Goal: Task Accomplishment & Management: Manage account settings

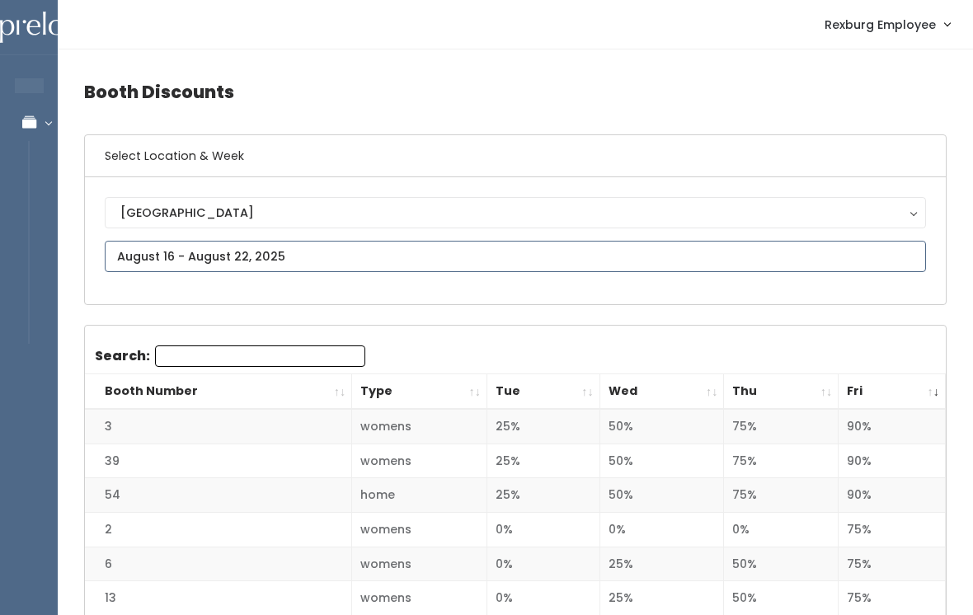
click at [359, 248] on input "text" at bounding box center [515, 256] width 821 height 31
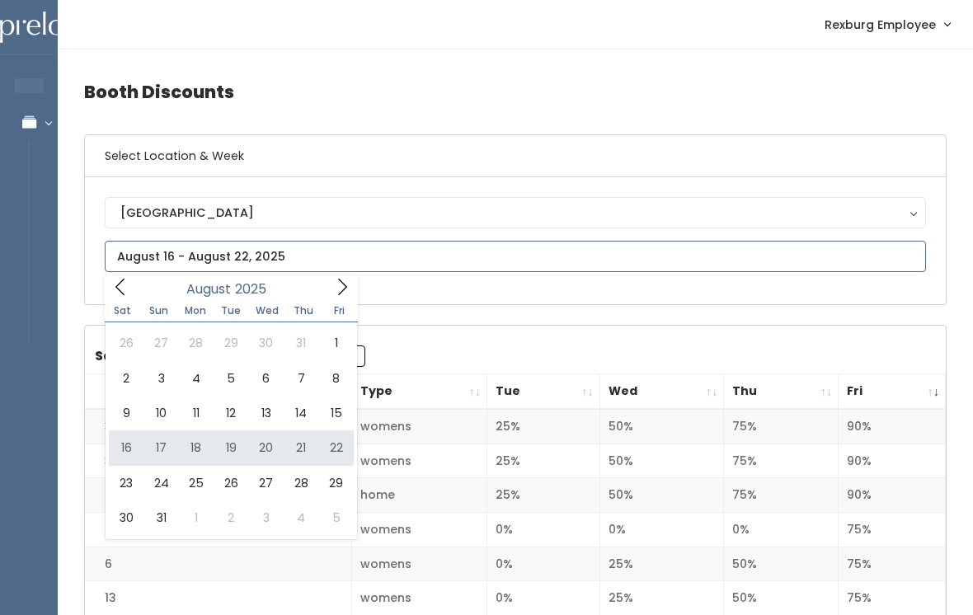
type input "[DATE] to [DATE]"
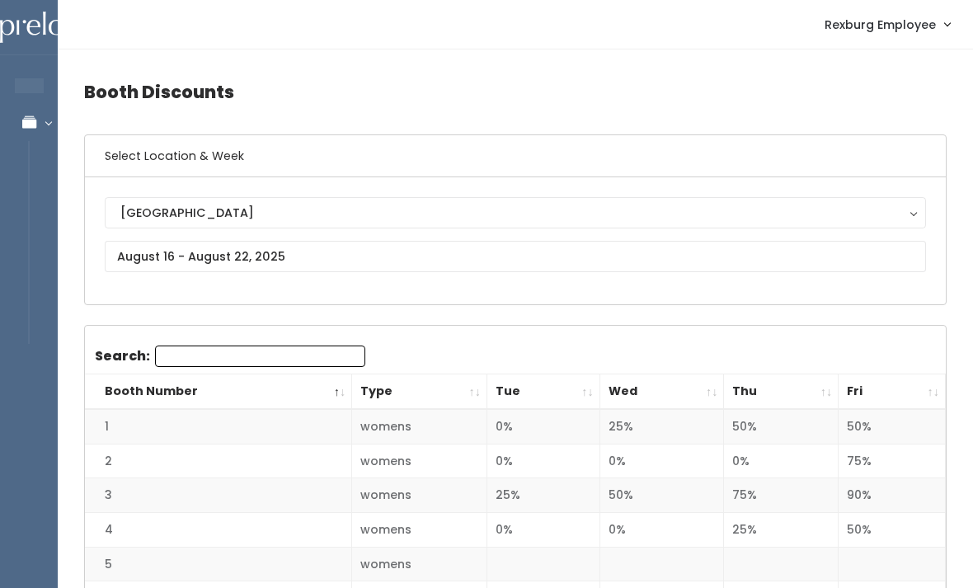
click at [926, 387] on th "Fri" at bounding box center [891, 391] width 107 height 35
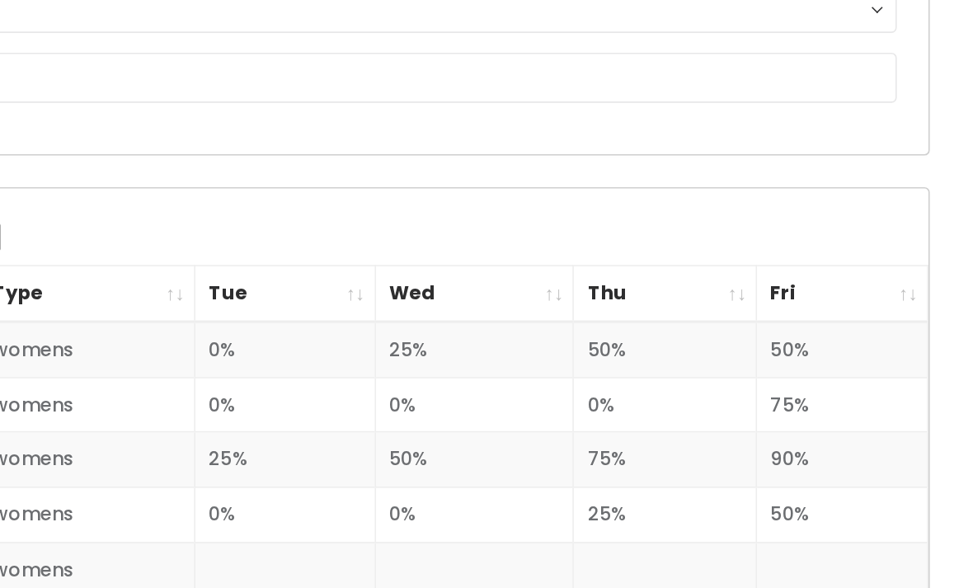
click at [838, 374] on th "Fri" at bounding box center [891, 391] width 107 height 35
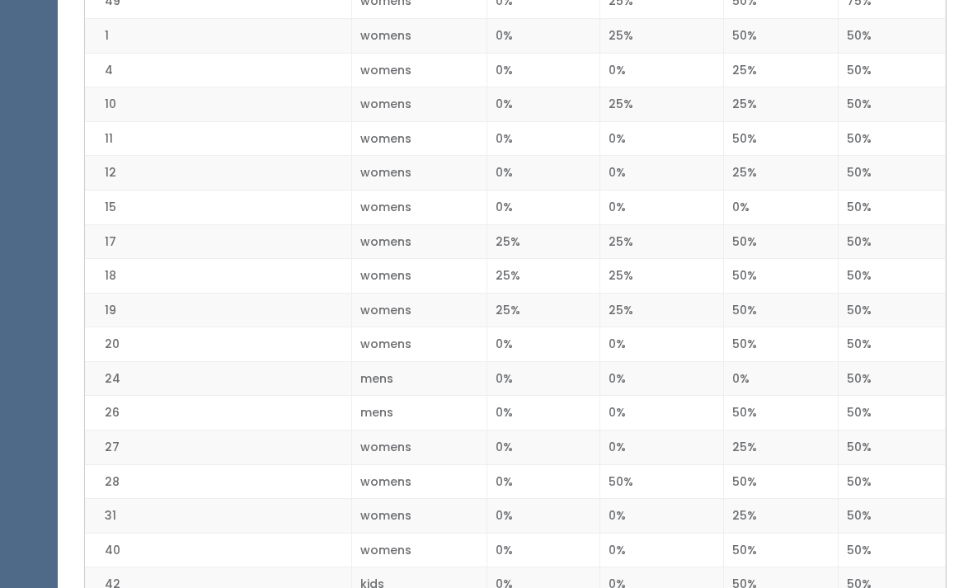
scroll to position [735, 0]
click at [749, 3] on td "50%" at bounding box center [781, 1] width 115 height 35
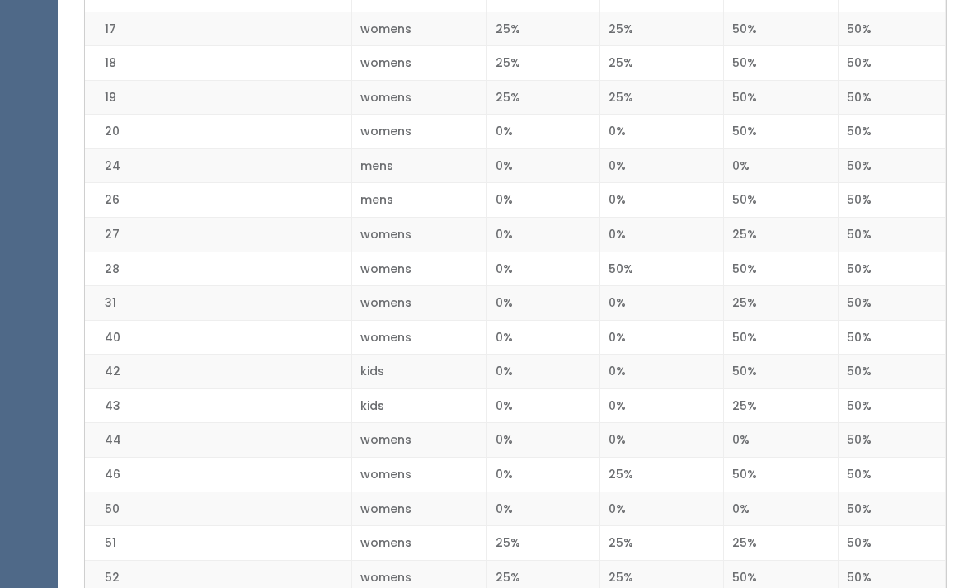
click at [772, 12] on td "50%" at bounding box center [781, 29] width 115 height 35
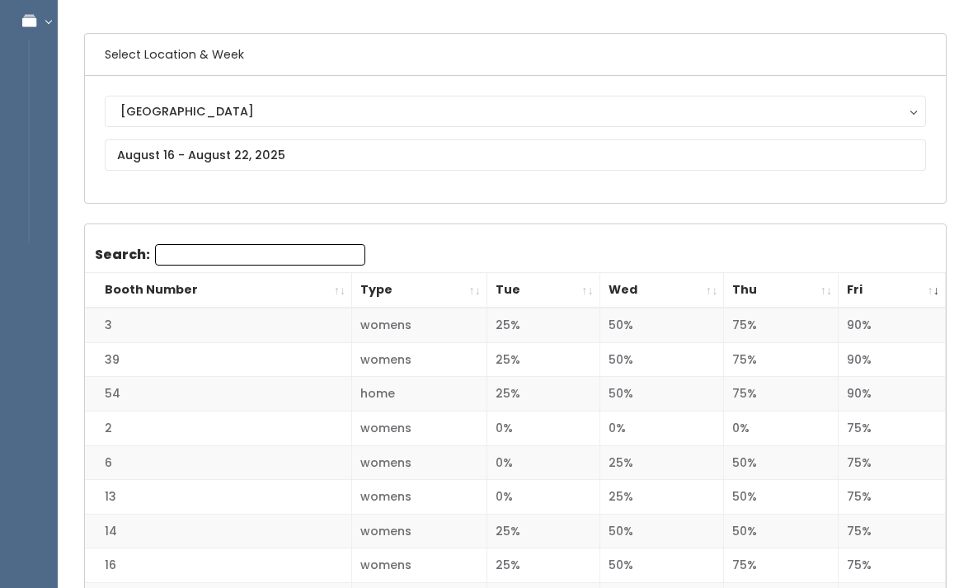
scroll to position [0, 0]
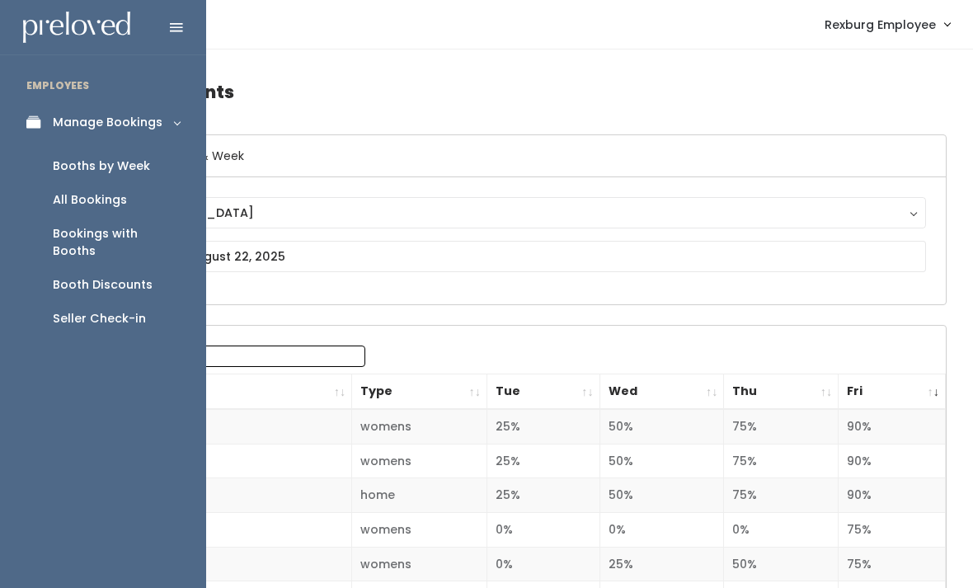
click at [76, 171] on div "Booths by Week" at bounding box center [101, 165] width 97 height 17
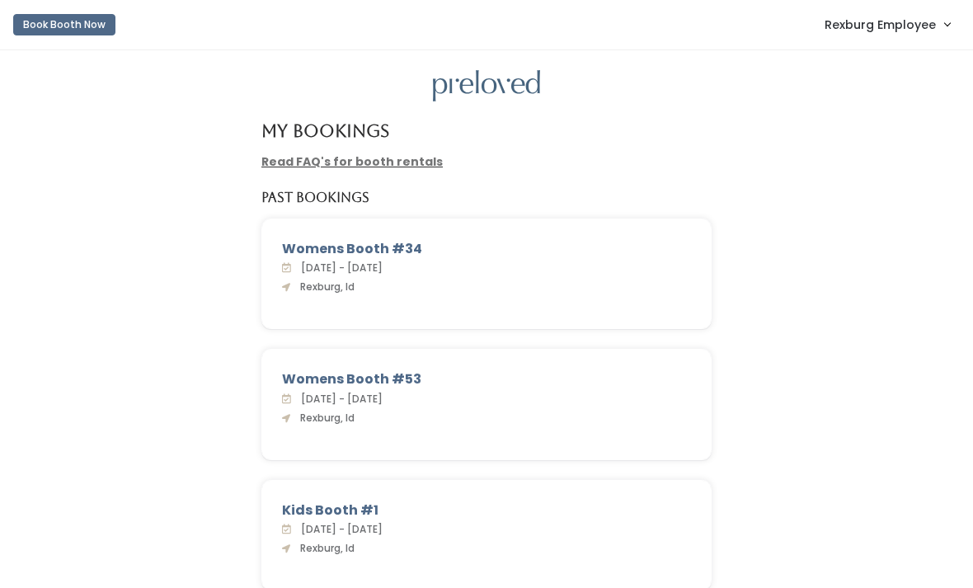
click at [896, 21] on span "Rexburg Employee" at bounding box center [879, 25] width 111 height 18
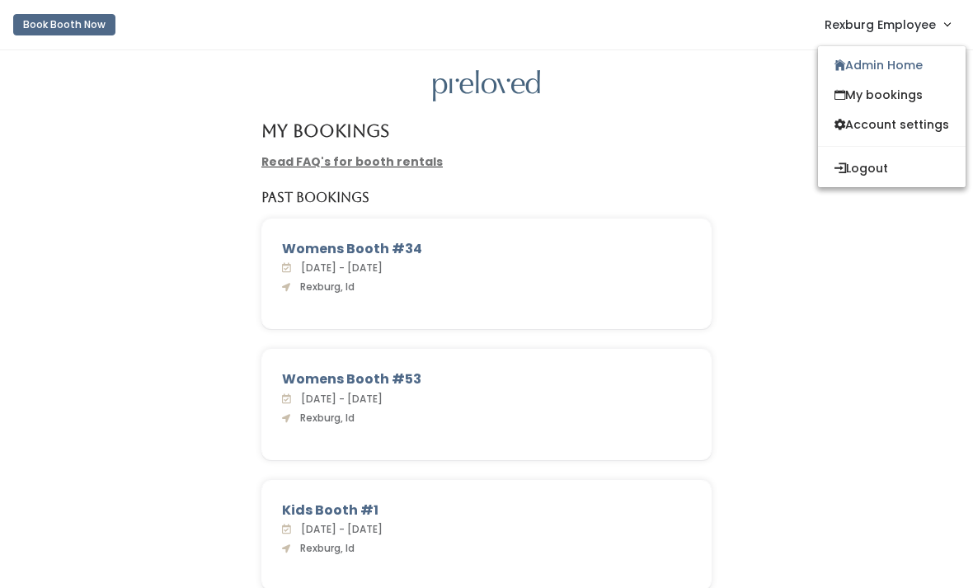
click at [874, 68] on link "Admin Home" at bounding box center [892, 65] width 148 height 30
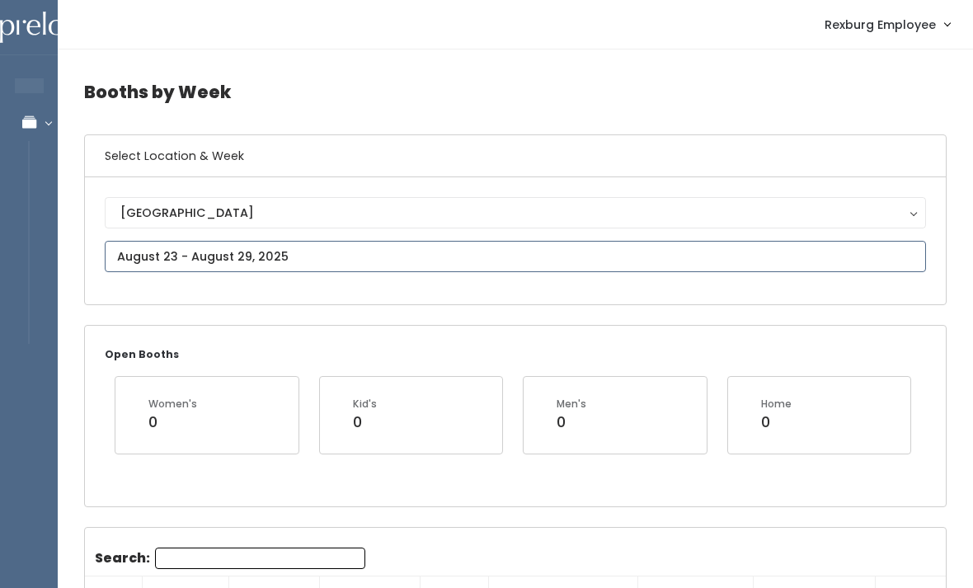
click at [161, 254] on input "text" at bounding box center [515, 256] width 821 height 31
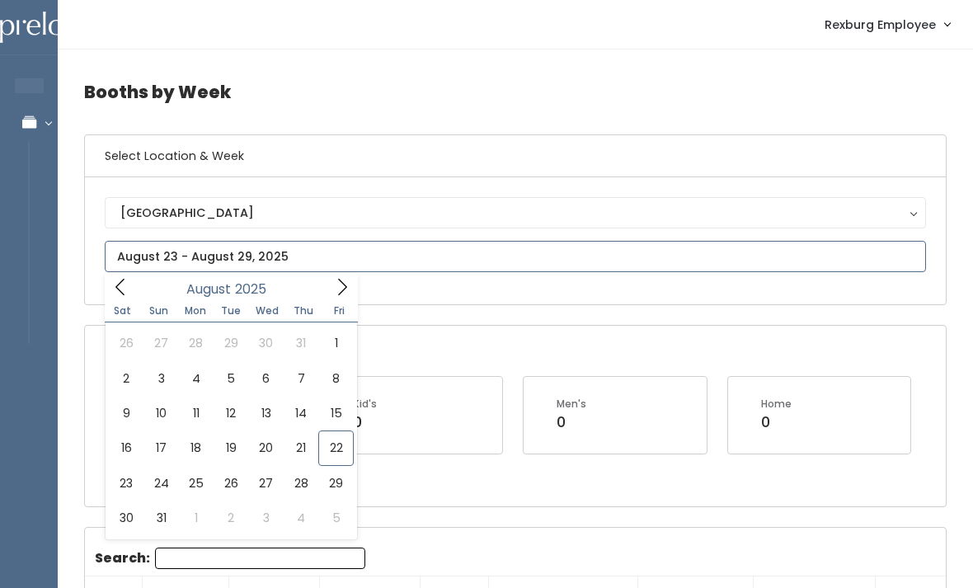
type input "[DATE] to [DATE]"
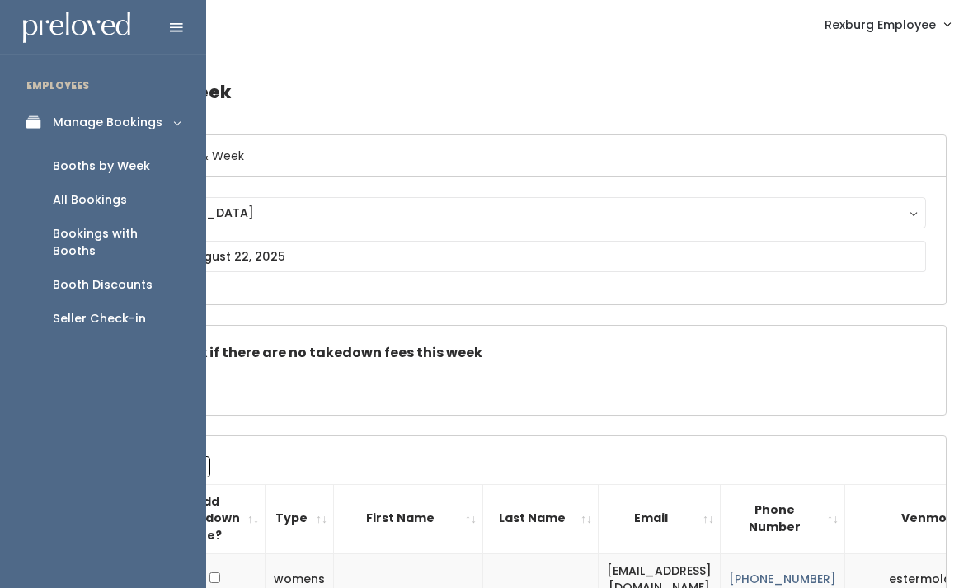
click at [99, 276] on div "Booth Discounts" at bounding box center [103, 284] width 100 height 17
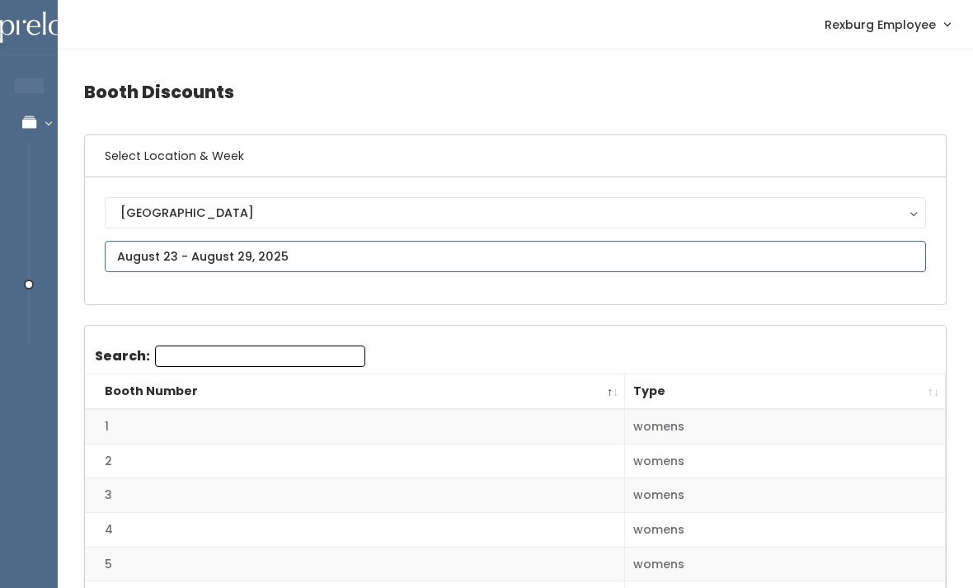
click at [307, 256] on input "text" at bounding box center [515, 256] width 821 height 31
type input "August 16 to August 22"
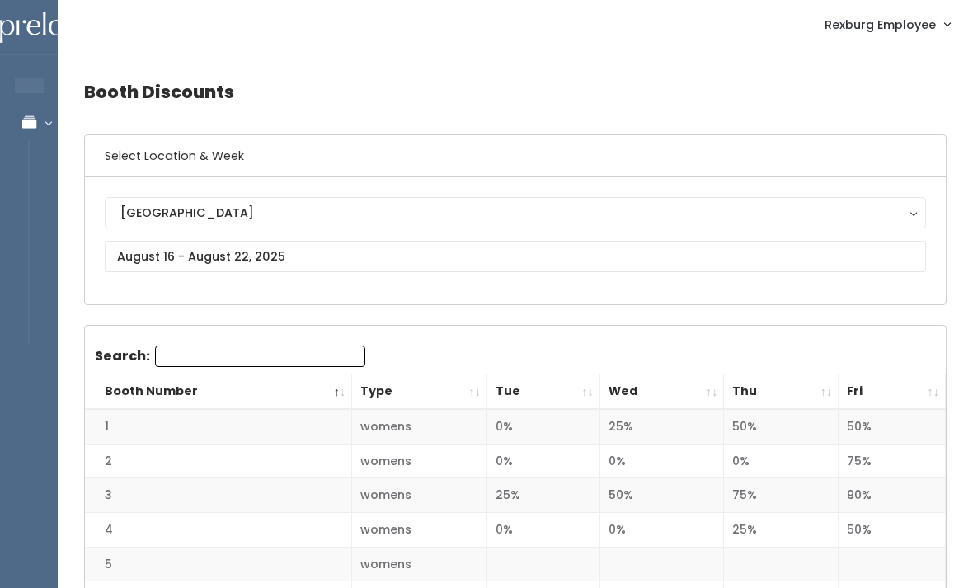
click at [923, 390] on th "Fri" at bounding box center [891, 391] width 107 height 35
click at [933, 390] on th "Fri" at bounding box center [891, 391] width 107 height 35
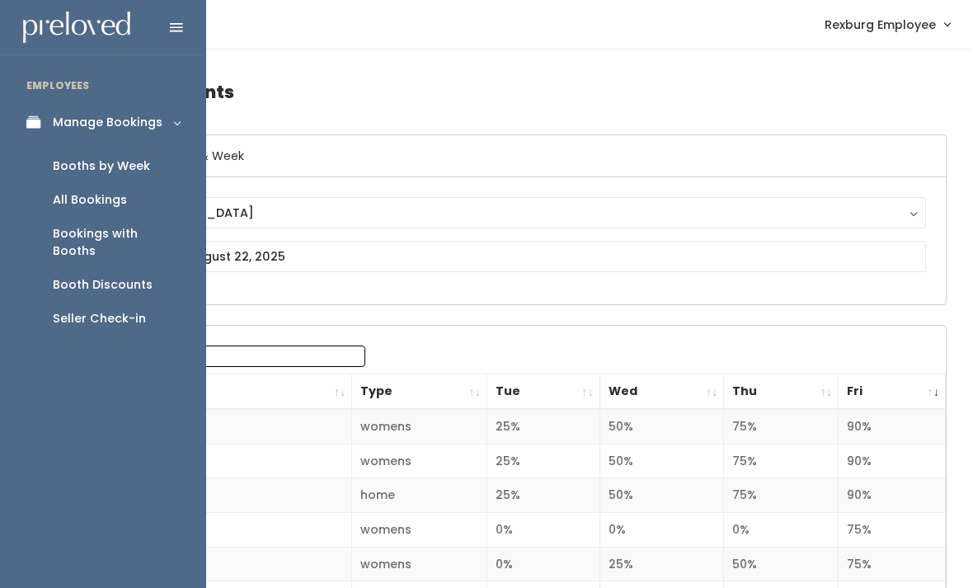
click at [96, 158] on div "Booths by Week" at bounding box center [101, 165] width 97 height 17
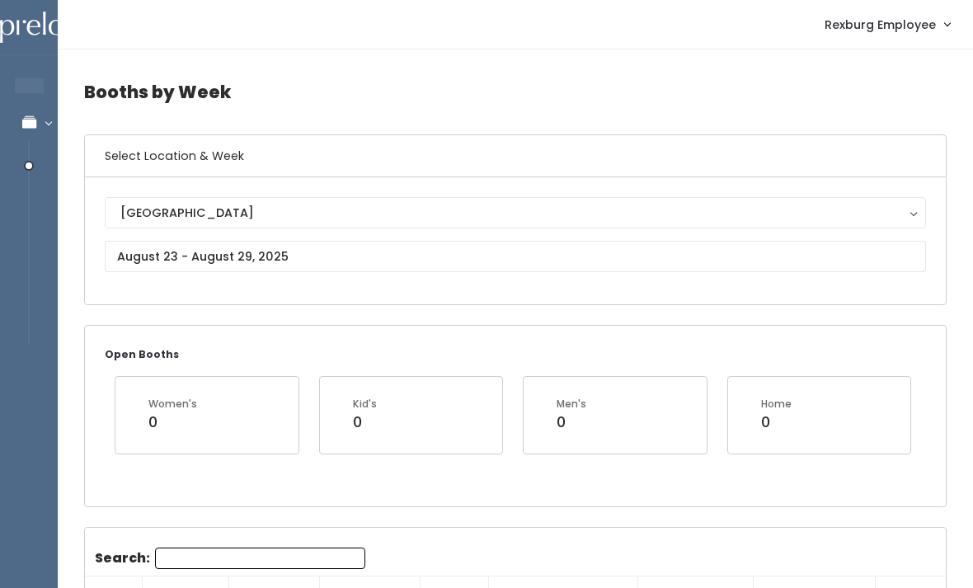
click at [214, 209] on div "Rexburg" at bounding box center [515, 213] width 790 height 18
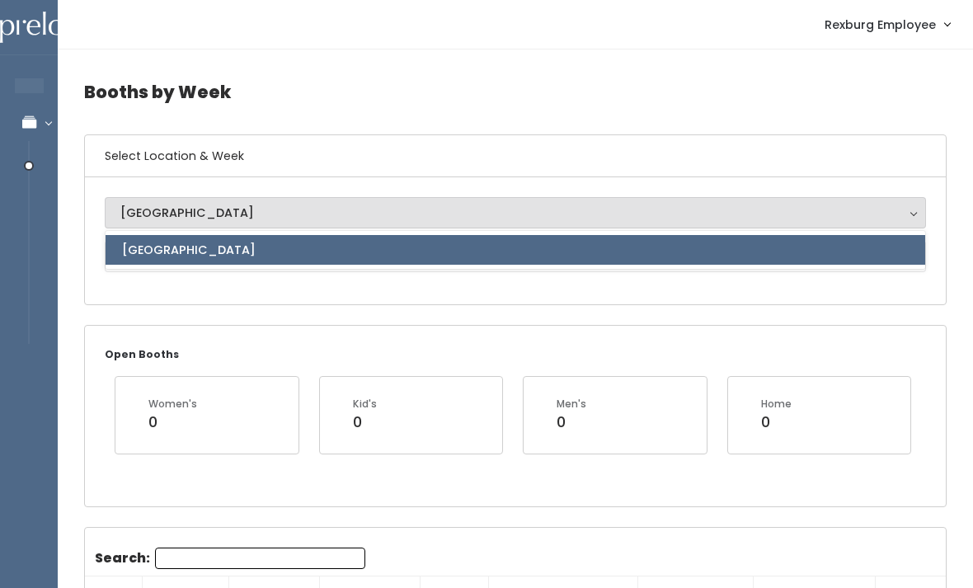
click at [201, 294] on div "Rexburg Rexburg Rexburg" at bounding box center [515, 240] width 861 height 127
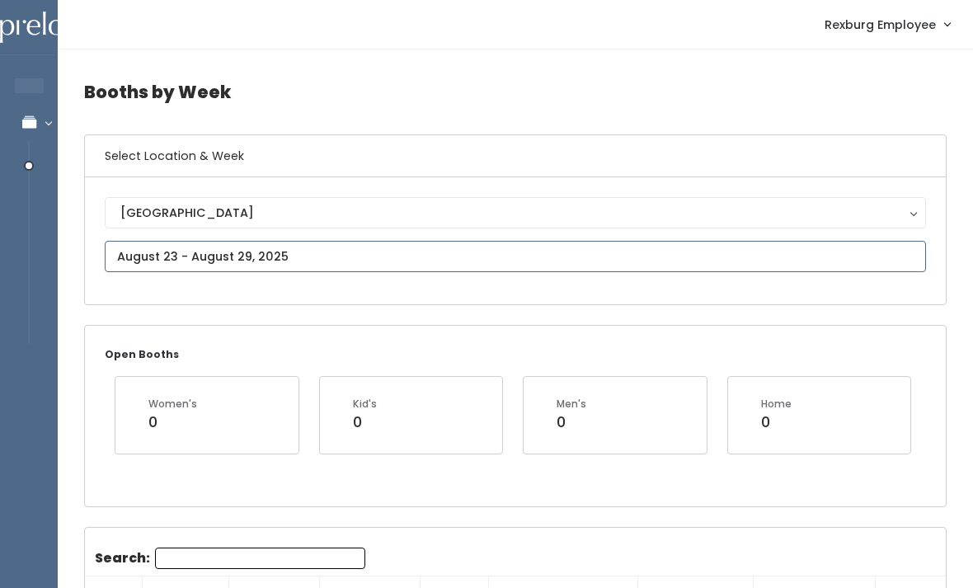
click at [188, 255] on input "text" at bounding box center [515, 256] width 821 height 31
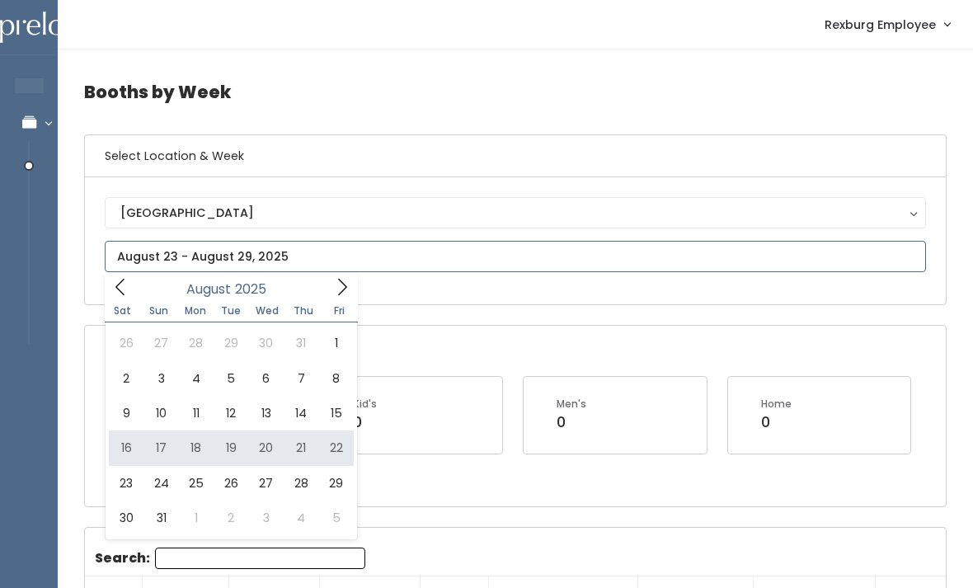
type input "August 16 to August 22"
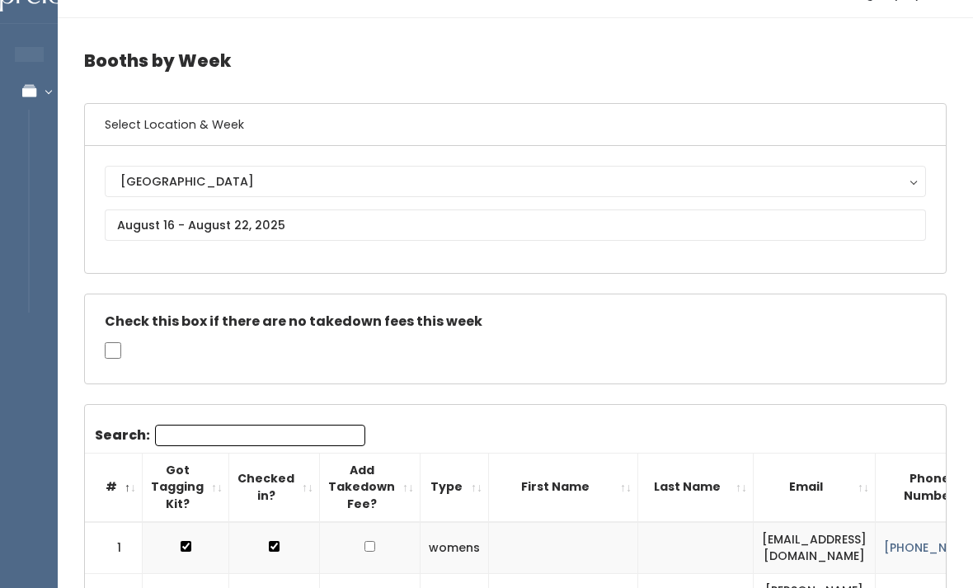
scroll to position [31, 0]
click at [236, 439] on input "Search:" at bounding box center [260, 435] width 210 height 21
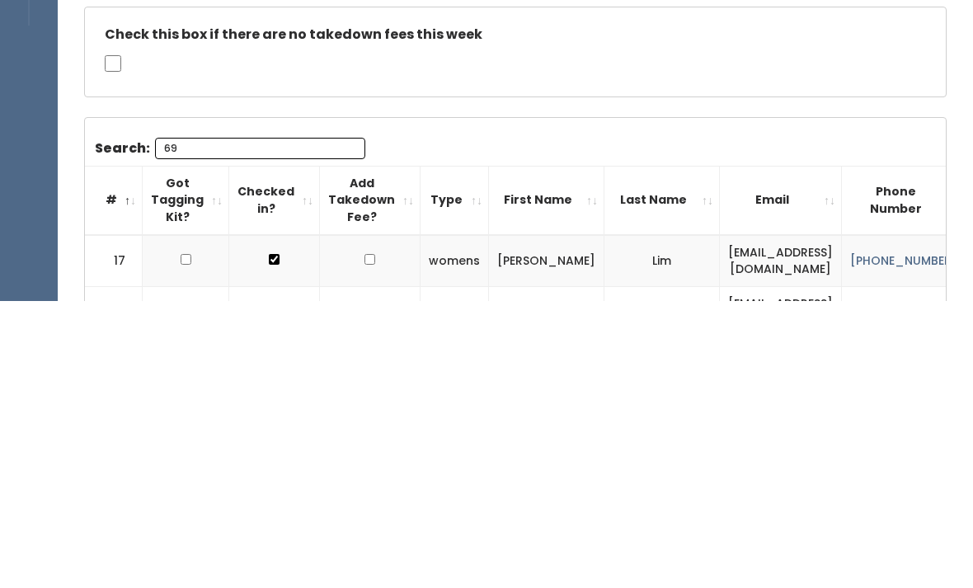
type input "696"
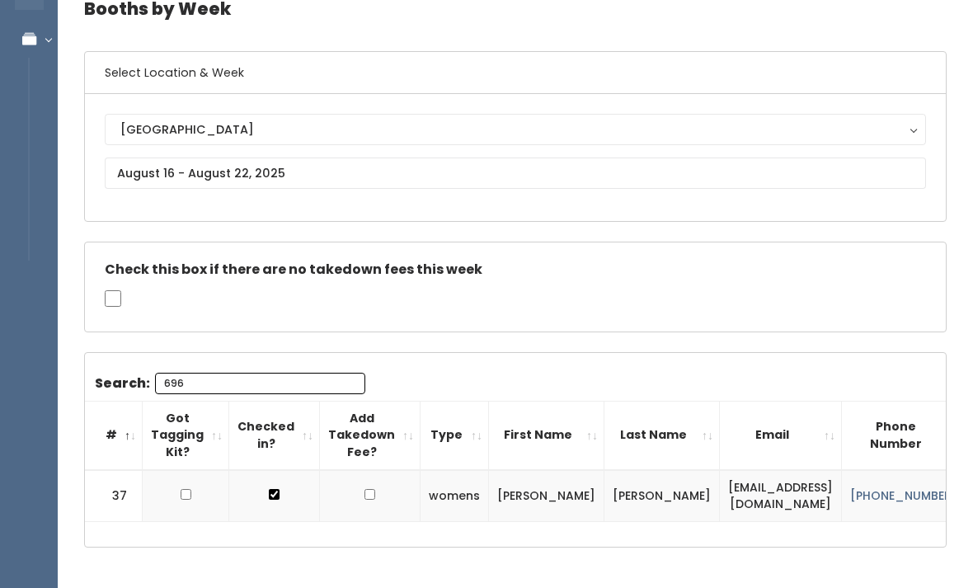
scroll to position [0, 0]
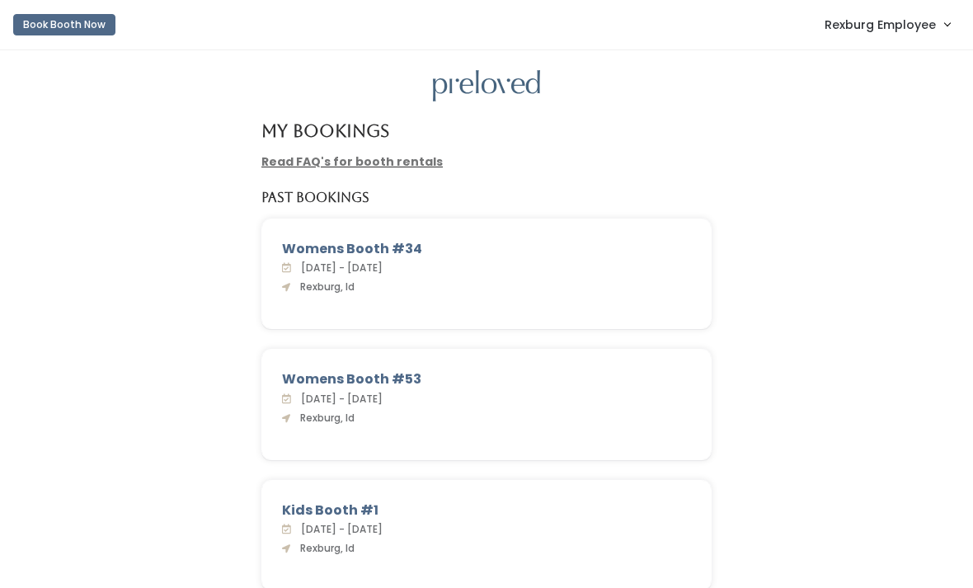
click at [876, 35] on link "Rexburg Employee" at bounding box center [887, 24] width 158 height 35
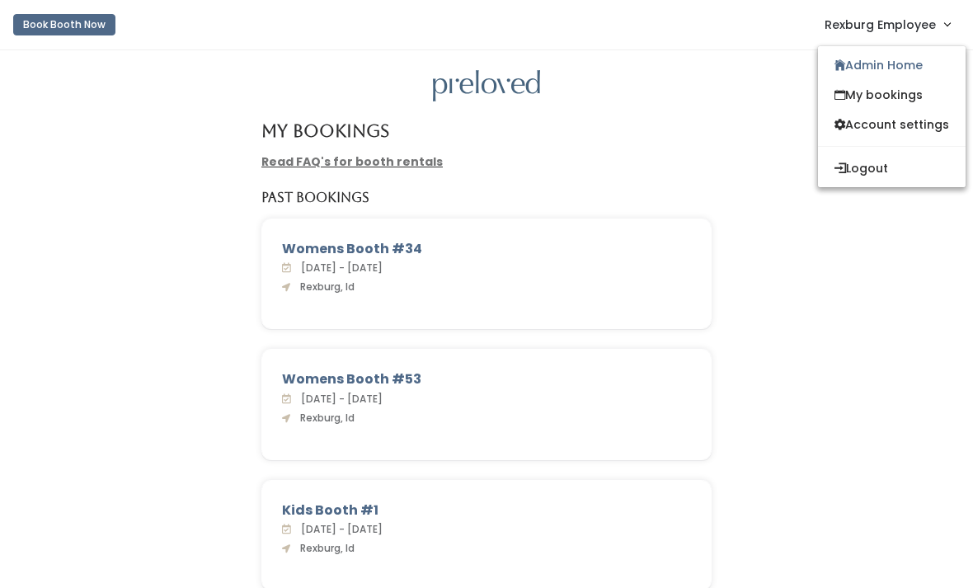
click at [875, 70] on link "Admin Home" at bounding box center [892, 65] width 148 height 30
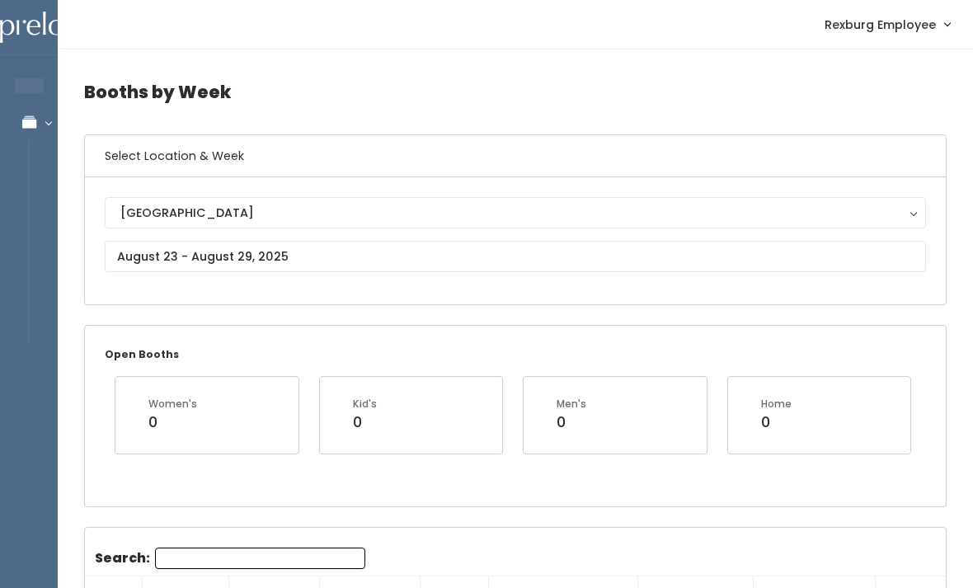
click at [279, 302] on div "Rexburg Rexburg" at bounding box center [515, 240] width 861 height 127
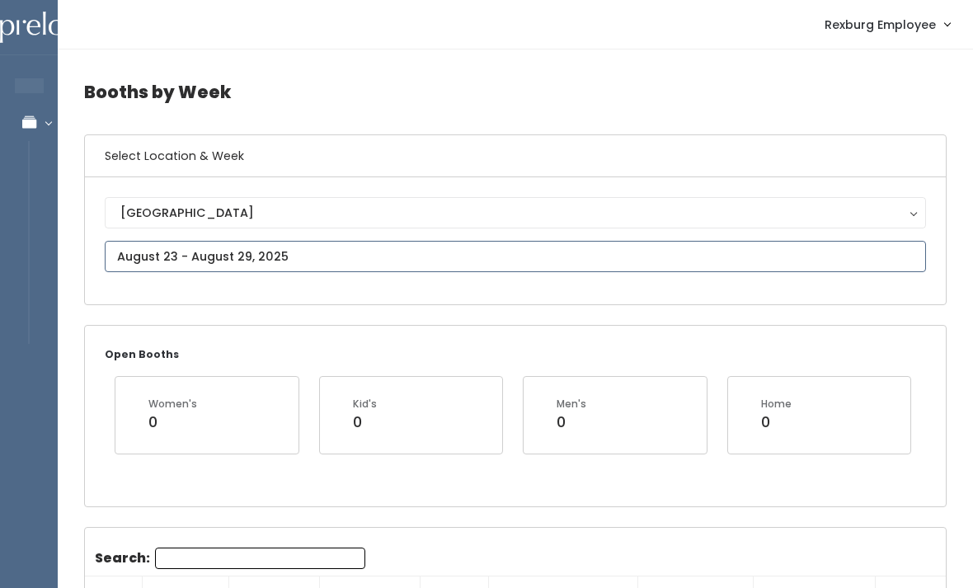
click at [311, 256] on input "text" at bounding box center [515, 256] width 821 height 31
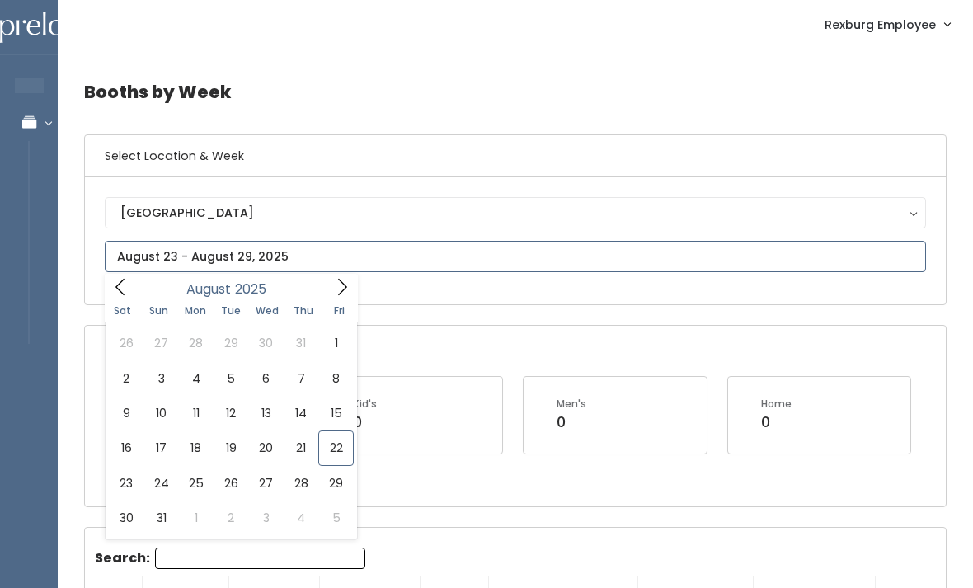
type input "August 23 to August 29"
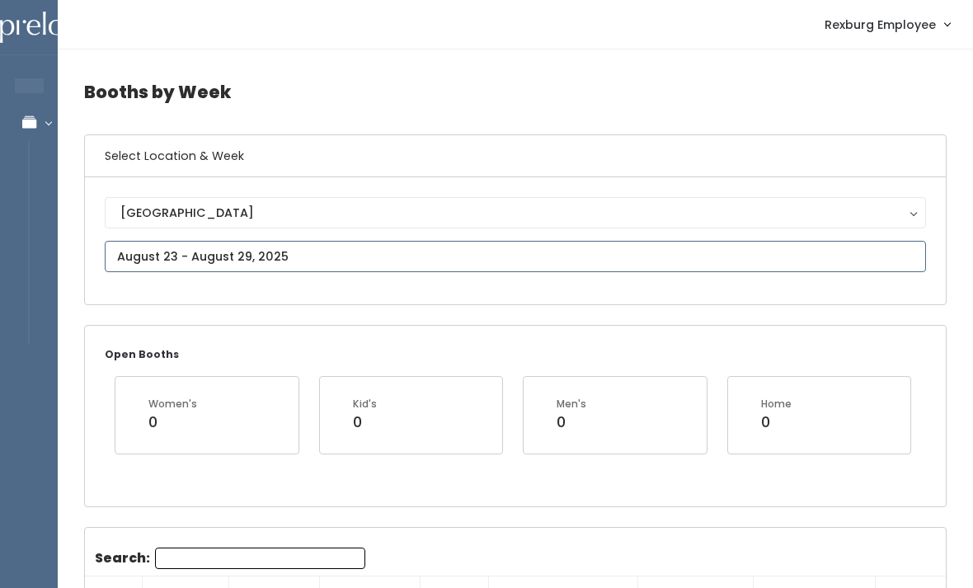
click at [354, 247] on input "text" at bounding box center [515, 256] width 821 height 31
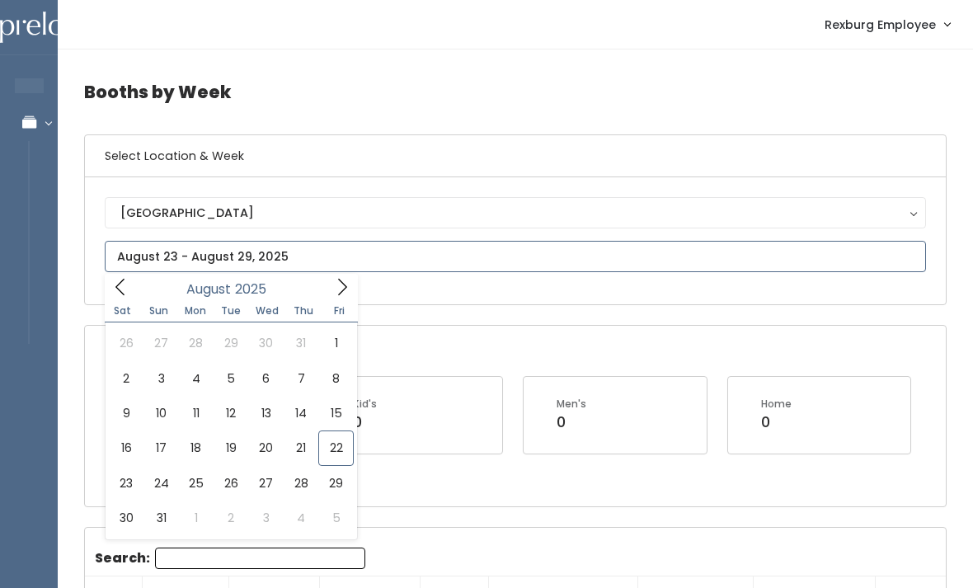
type input "[DATE] to [DATE]"
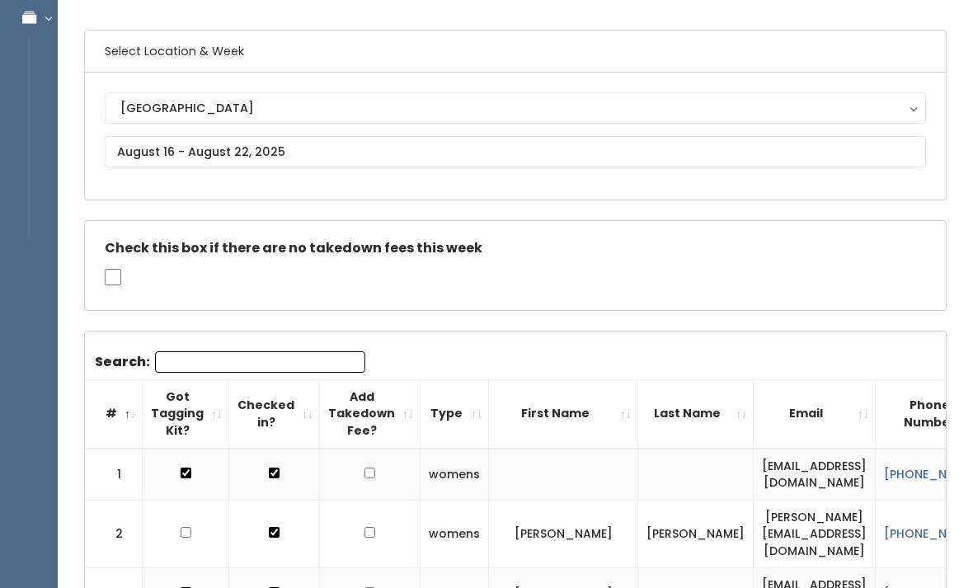
scroll to position [126, 0]
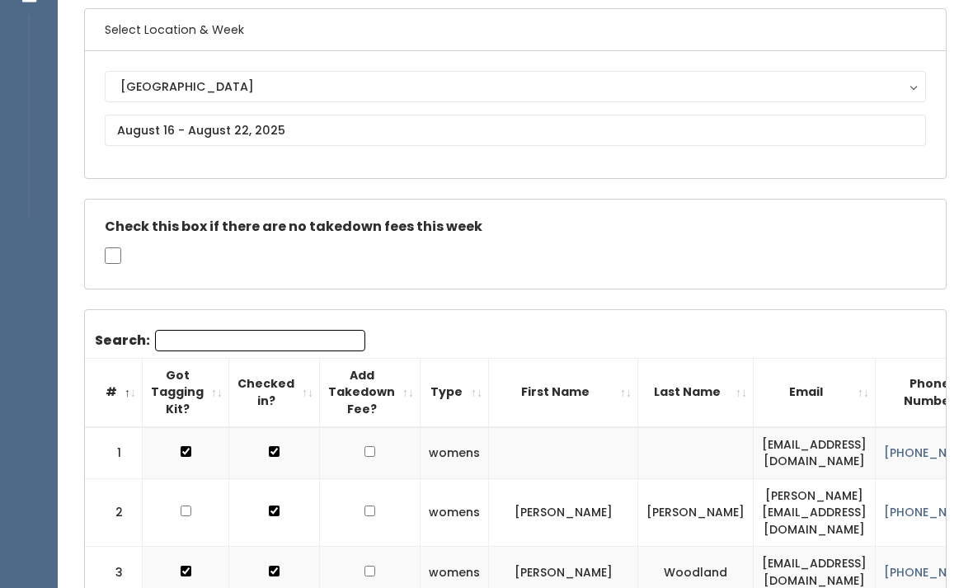
click at [261, 347] on input "Search:" at bounding box center [260, 340] width 210 height 21
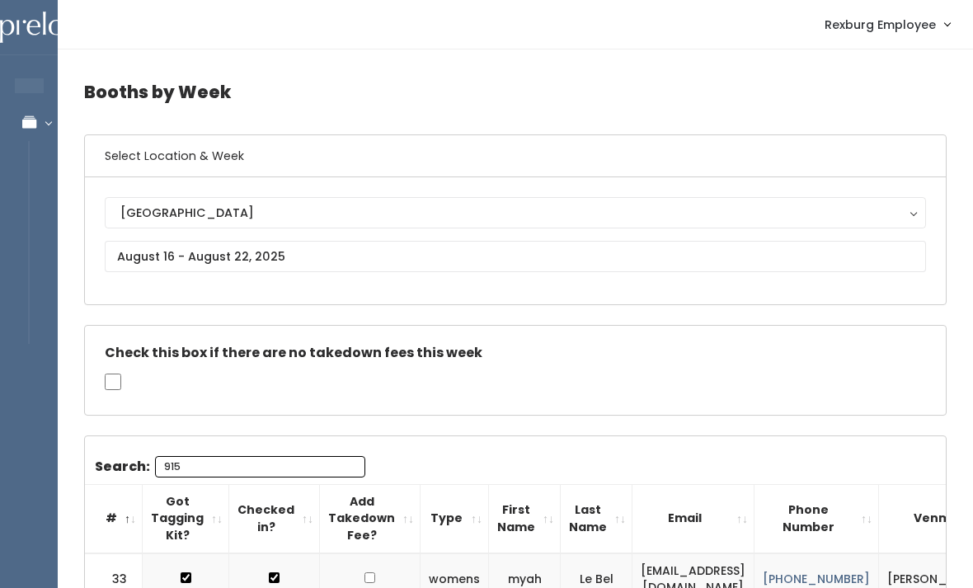
scroll to position [1, 0]
type input "915"
click at [233, 15] on div "Rexburg Employee Admin Home My bookings Account settings Logout" at bounding box center [518, 23] width 895 height 35
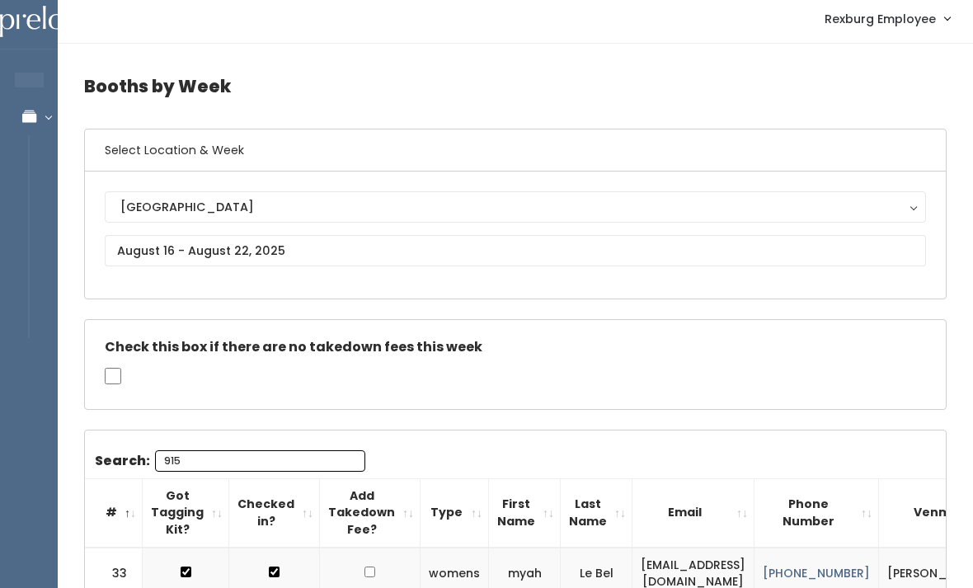
scroll to position [0, 0]
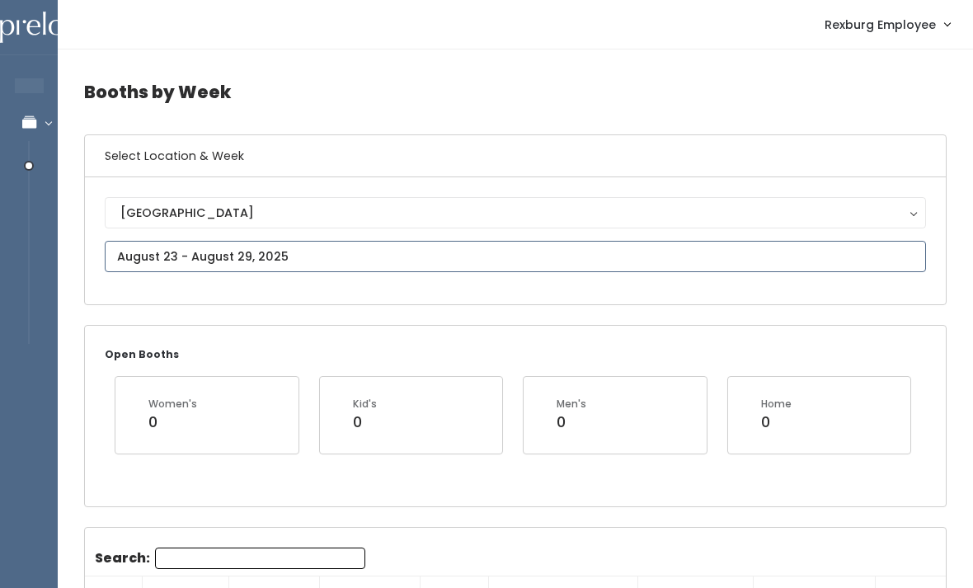
click at [144, 256] on input "text" at bounding box center [515, 256] width 821 height 31
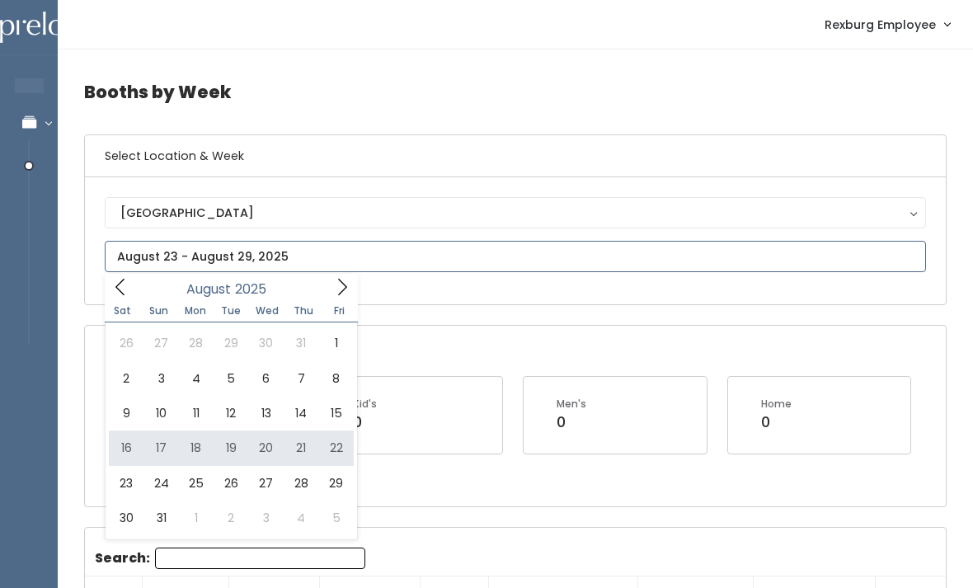
type input "[DATE] to [DATE]"
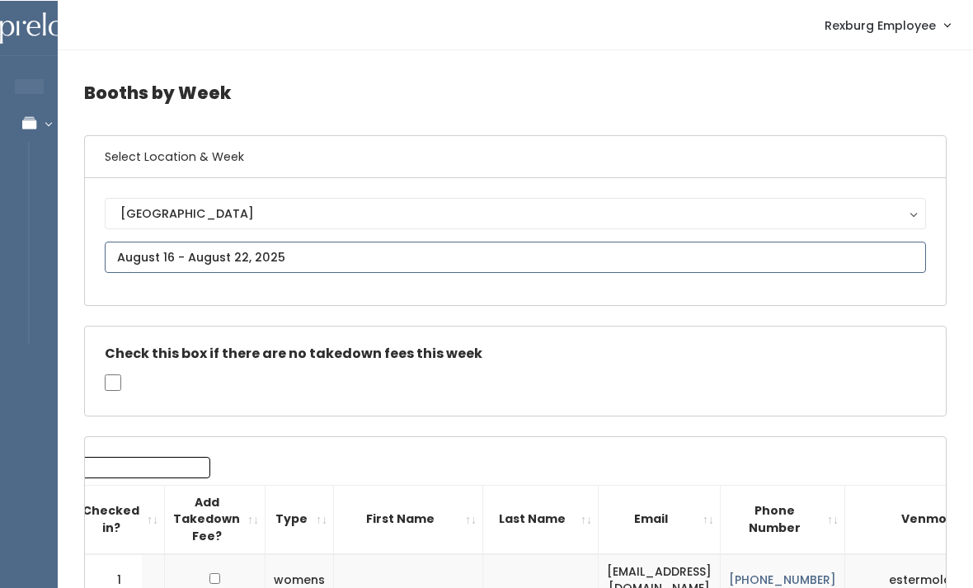
click at [181, 253] on input "text" at bounding box center [515, 256] width 821 height 31
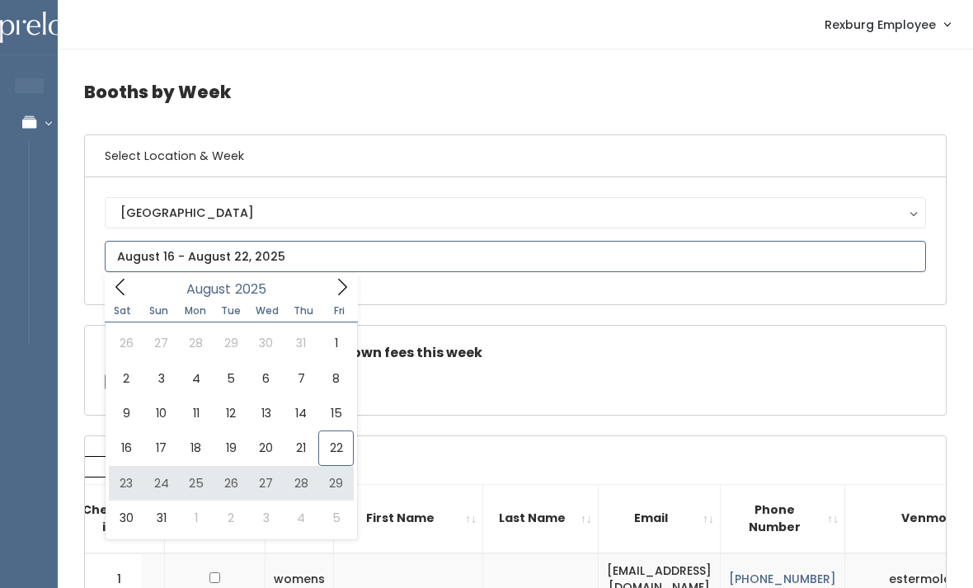
type input "August 23 to August 29"
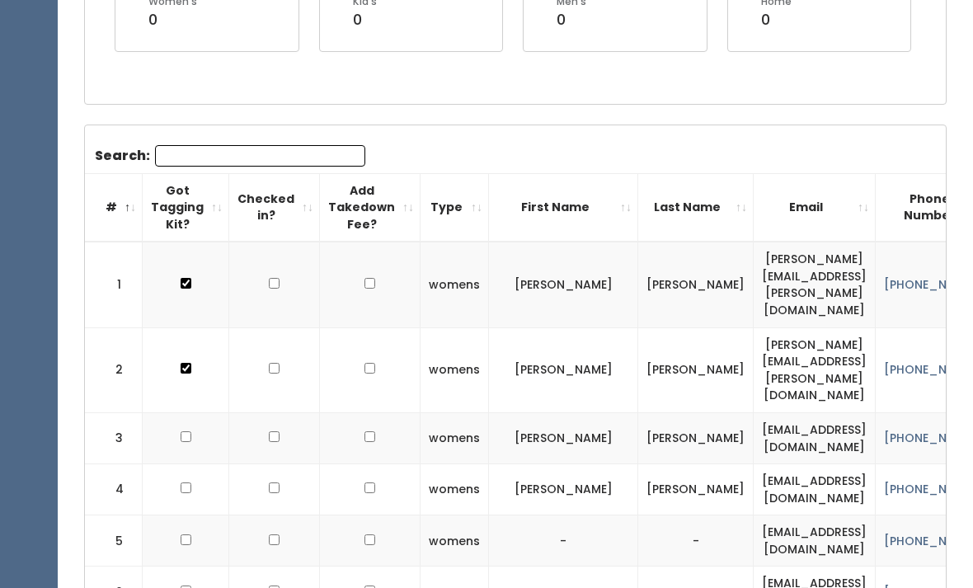
scroll to position [478, 0]
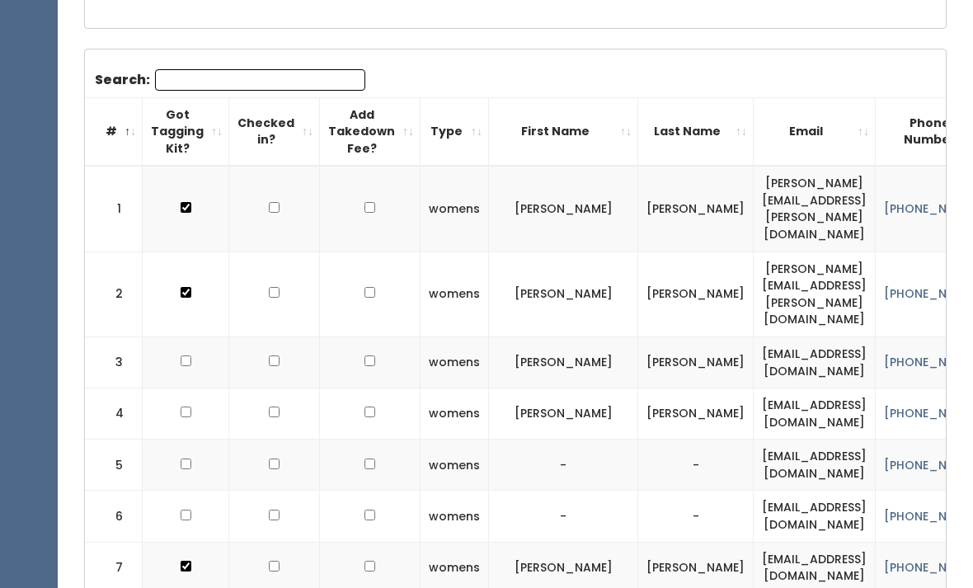
click at [170, 336] on td at bounding box center [186, 361] width 87 height 51
click at [185, 213] on input "checkbox" at bounding box center [186, 207] width 11 height 11
checkbox input "true"
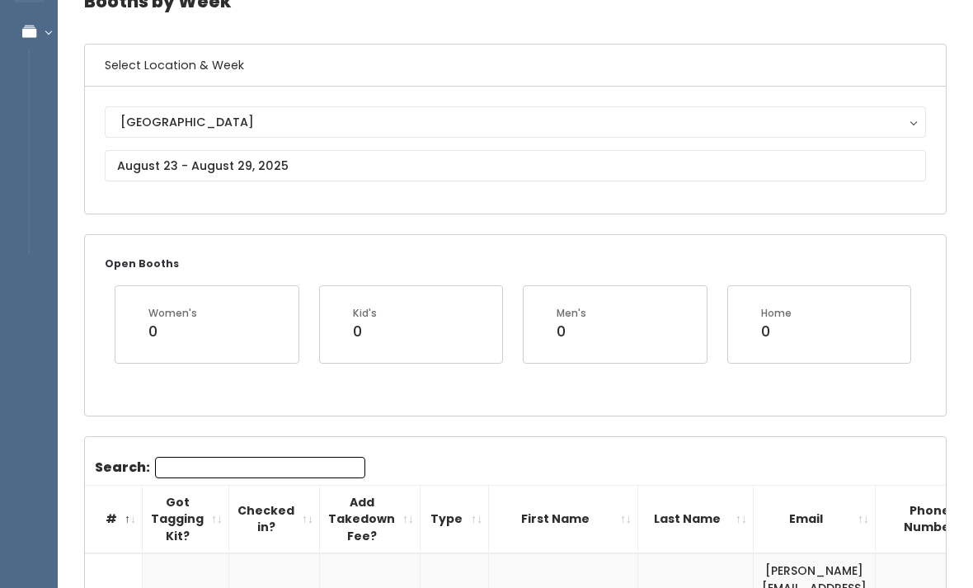
click at [233, 465] on input "Search:" at bounding box center [260, 467] width 210 height 21
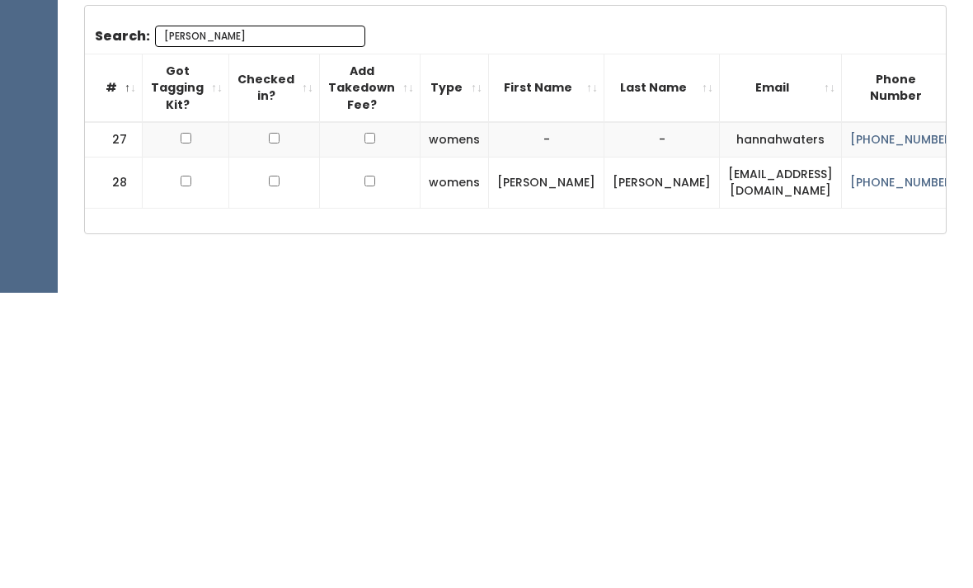
scroll to position [242, 0]
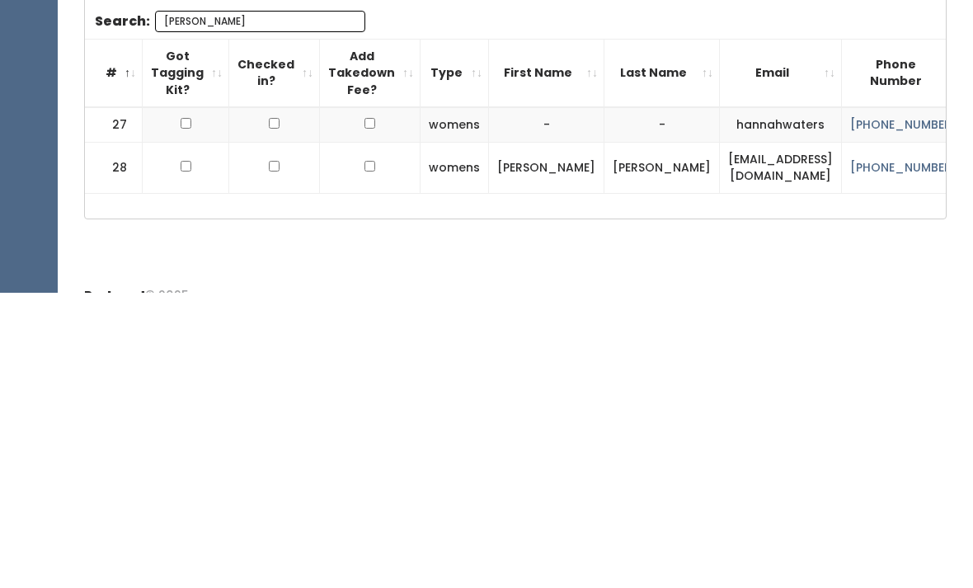
type input "Hanna"
click at [183, 413] on input "checkbox" at bounding box center [186, 418] width 11 height 11
checkbox input "true"
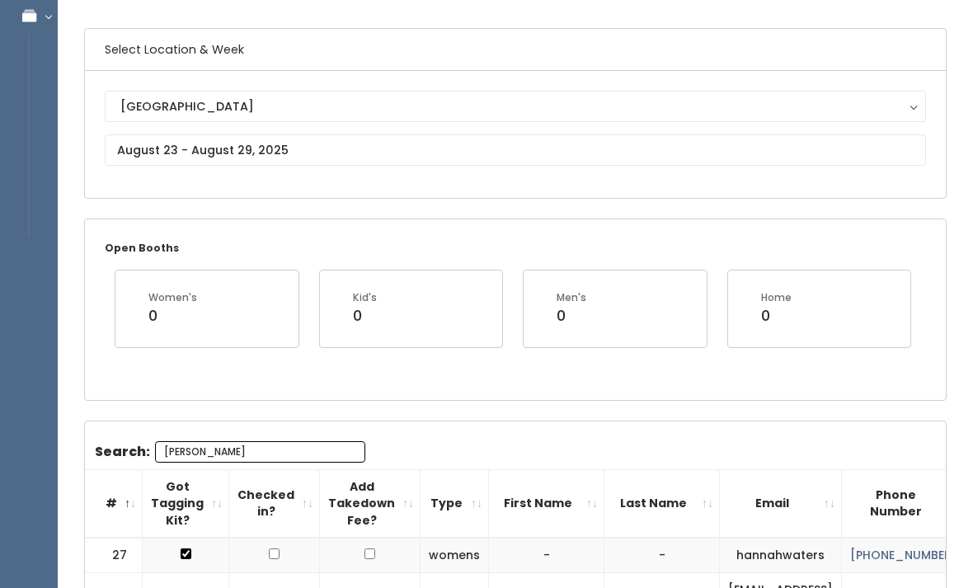
scroll to position [107, 0]
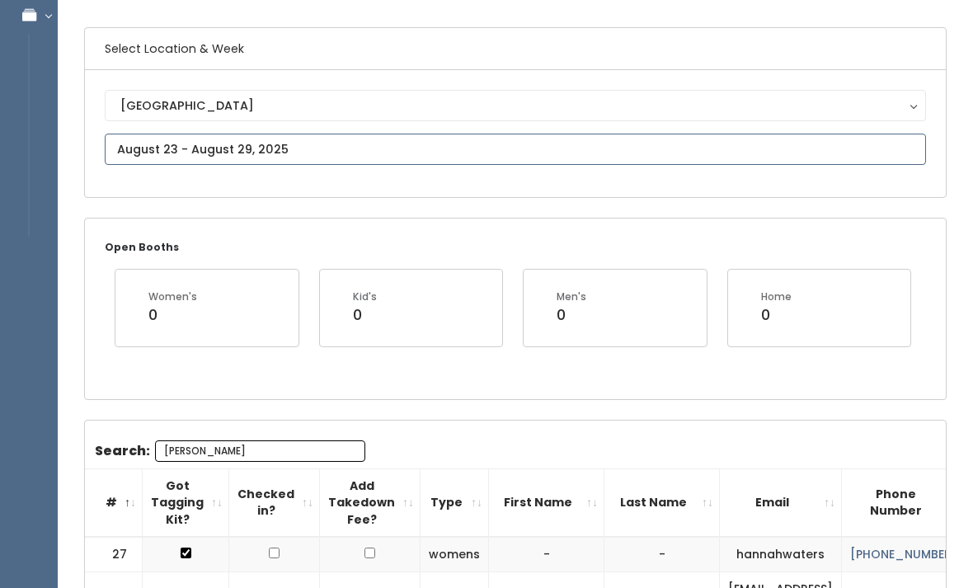
click at [125, 143] on input "text" at bounding box center [515, 149] width 821 height 31
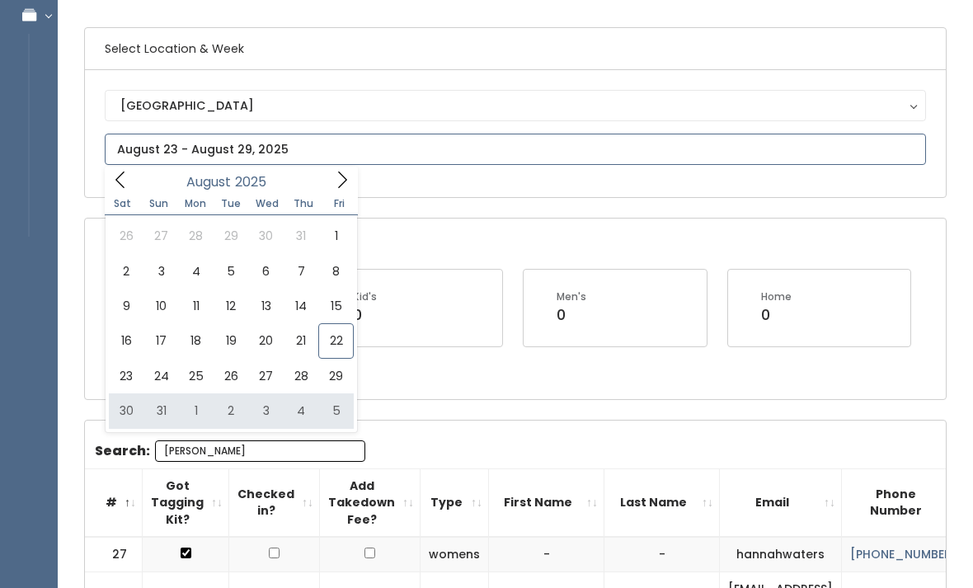
type input "August 30 to September 5"
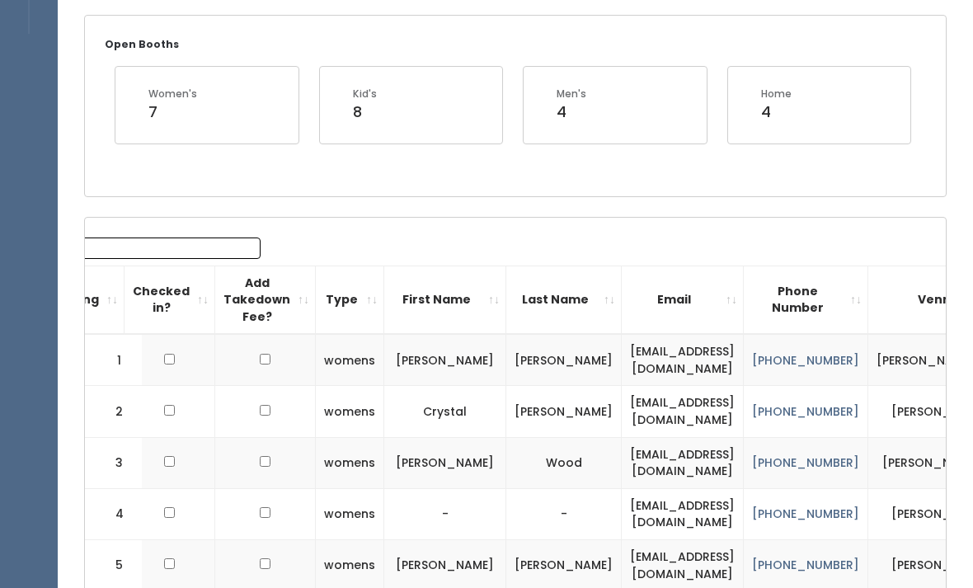
scroll to position [309, 0]
click at [147, 251] on input "Search:" at bounding box center [155, 248] width 210 height 21
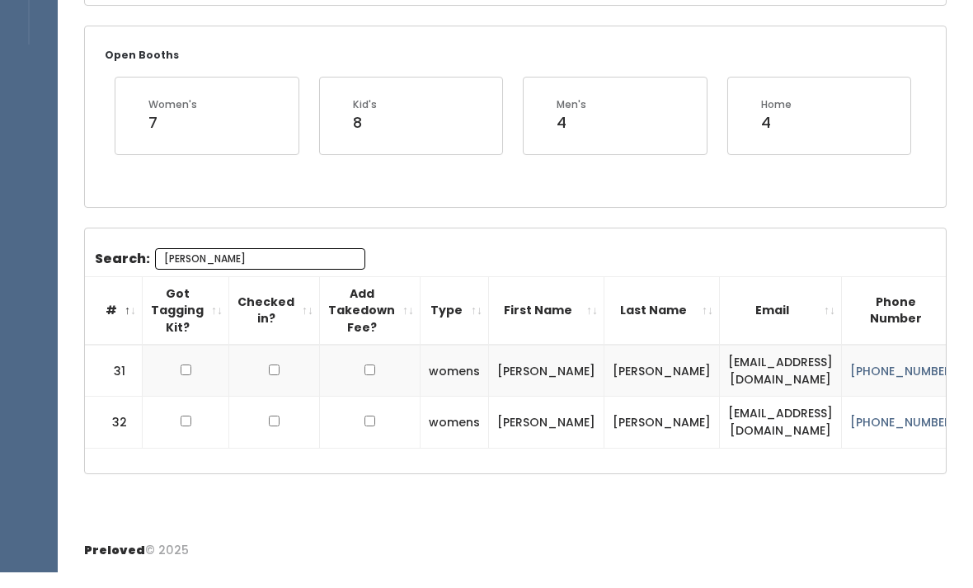
scroll to position [312, 0]
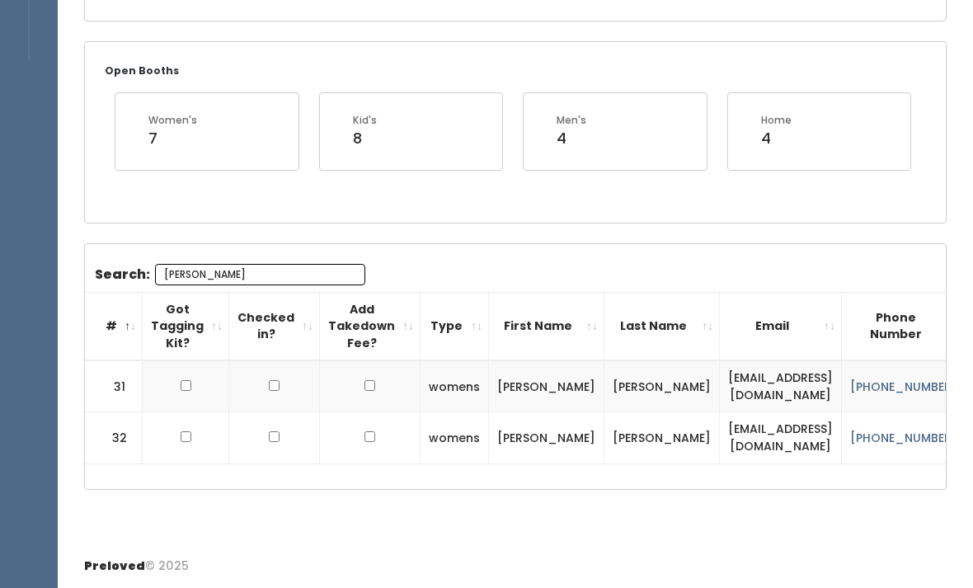
type input "Jess"
click at [607, 6] on div "Booths by Week Select Location & Week Rexburg Rexburg Open Booths Women's 7 Kid…" at bounding box center [515, 155] width 915 height 778
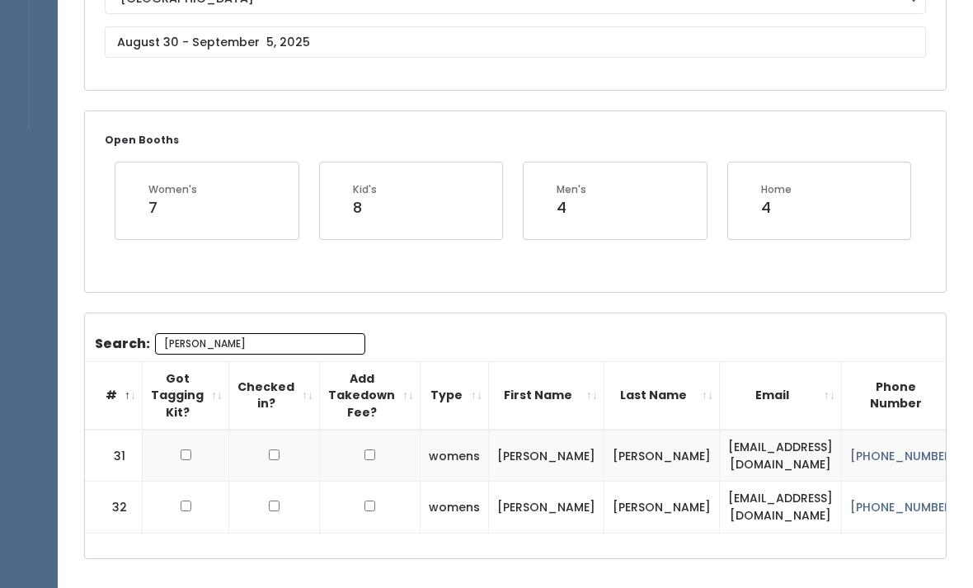
scroll to position [123, 0]
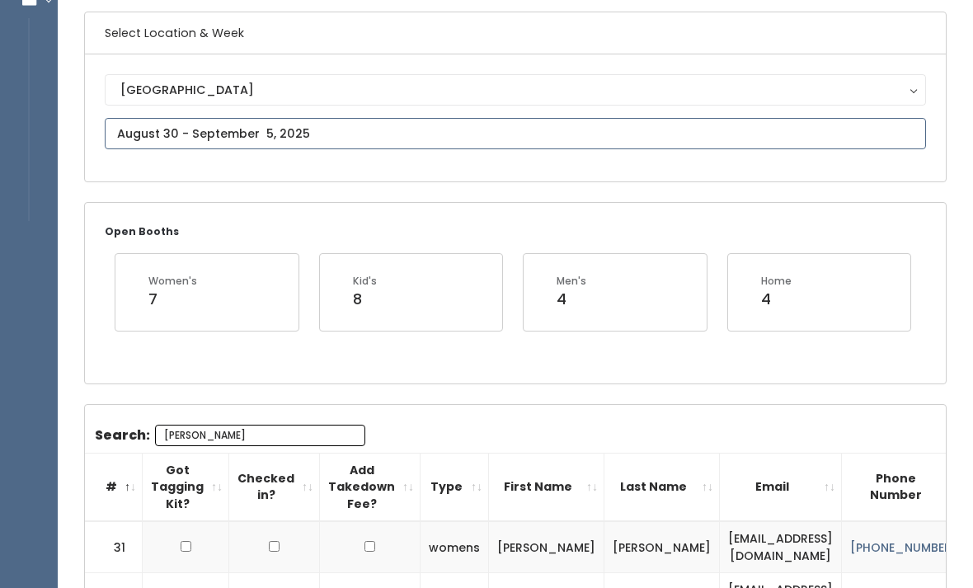
click at [401, 132] on input "text" at bounding box center [515, 133] width 821 height 31
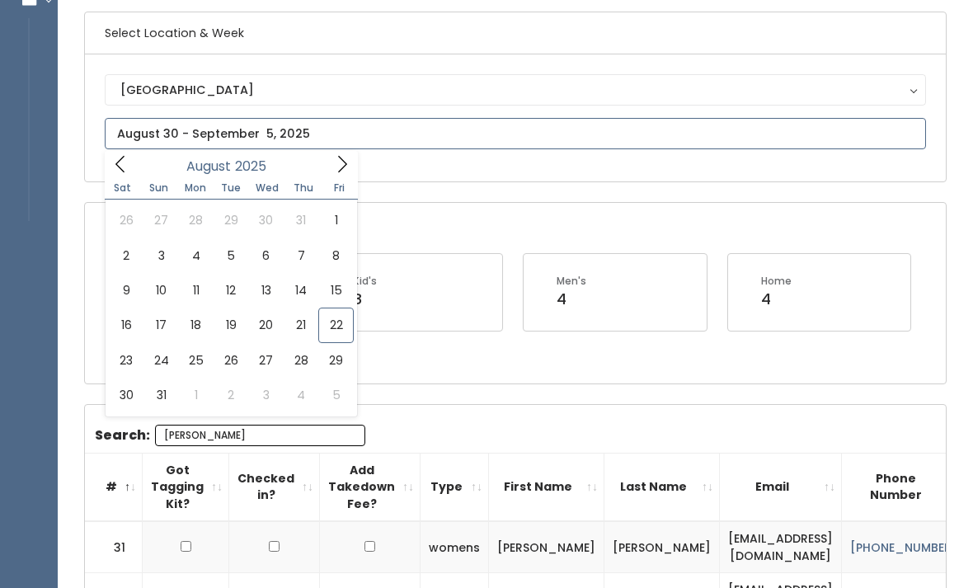
type input "August 16 to August 22"
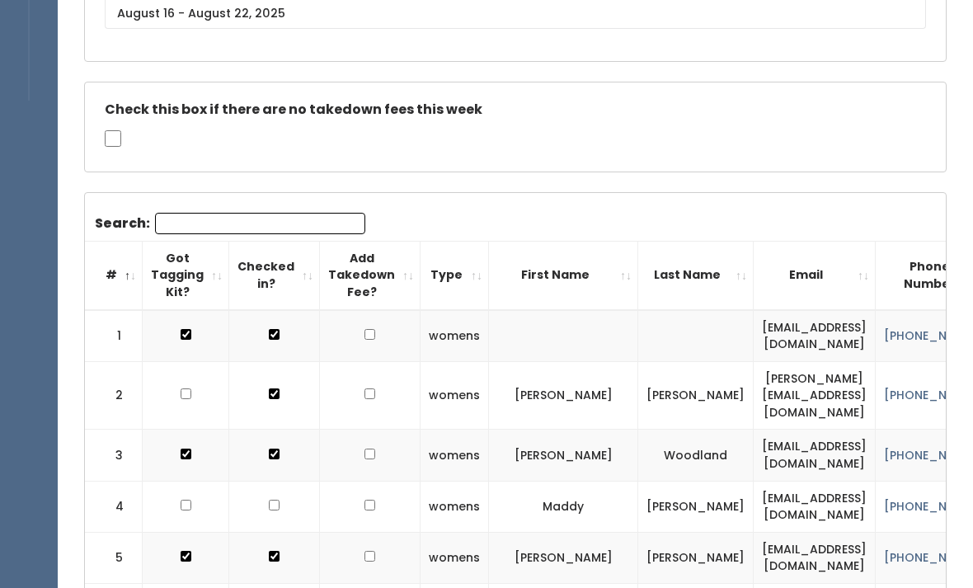
scroll to position [225, 0]
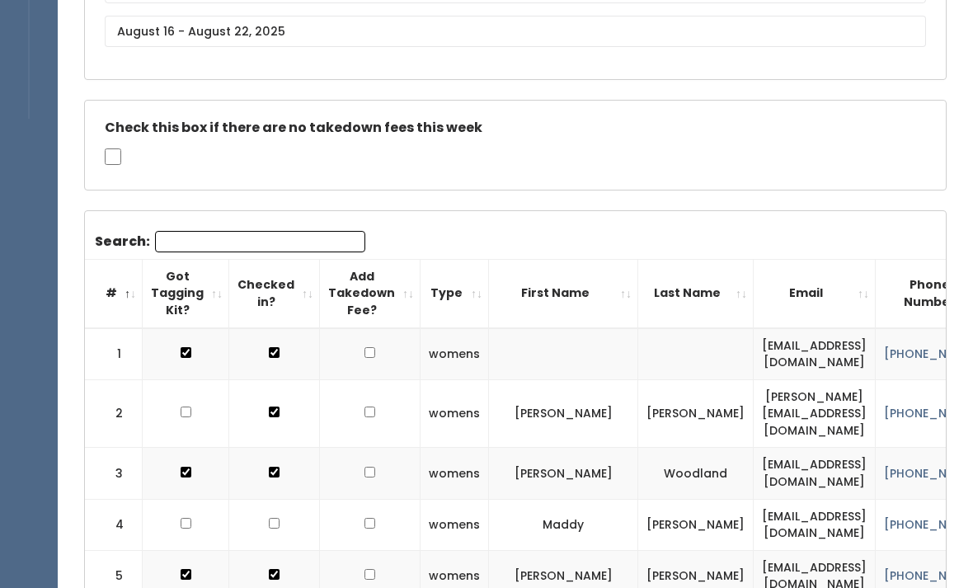
click at [306, 240] on input "Search:" at bounding box center [260, 241] width 210 height 21
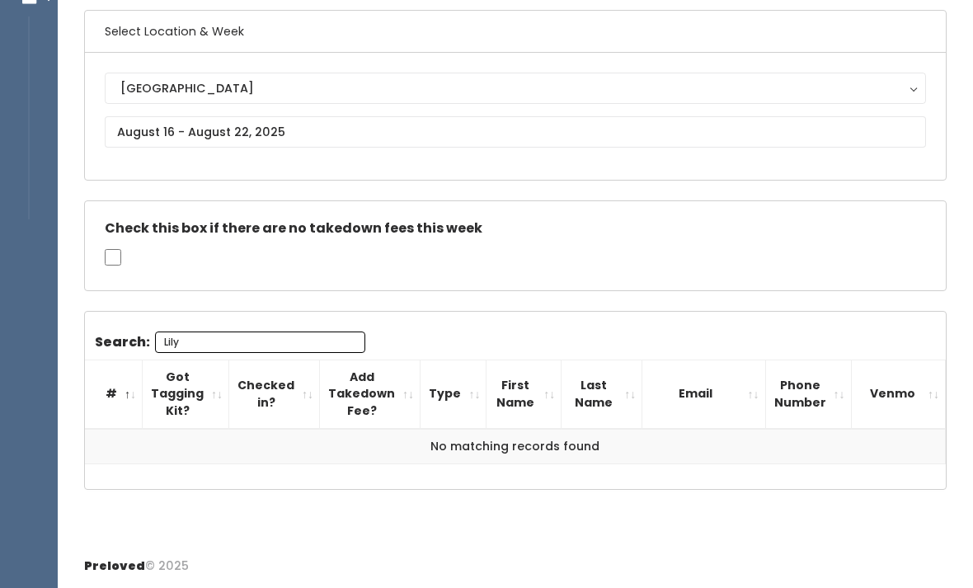
scroll to position [120, 0]
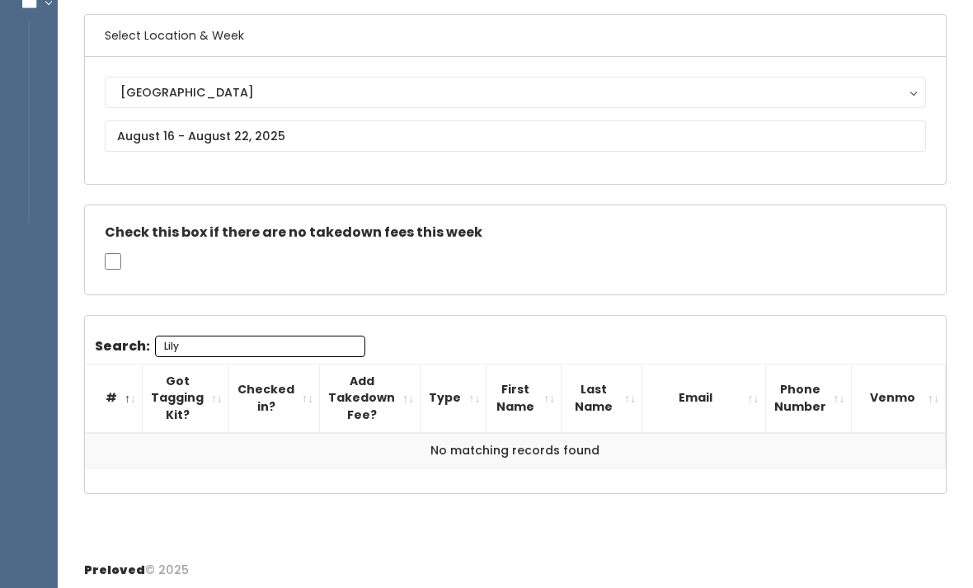
click at [296, 348] on input "Lily" at bounding box center [260, 346] width 210 height 21
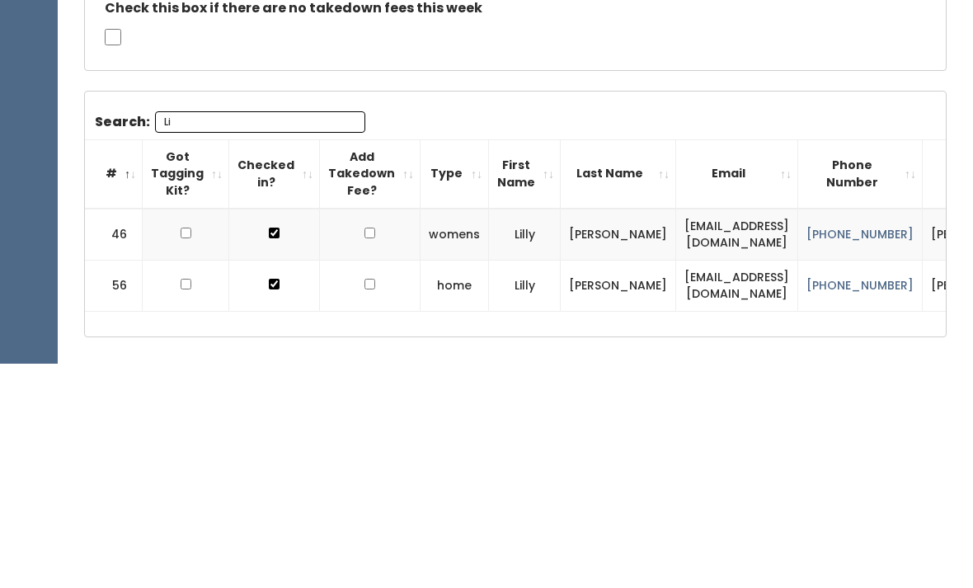
type input "L"
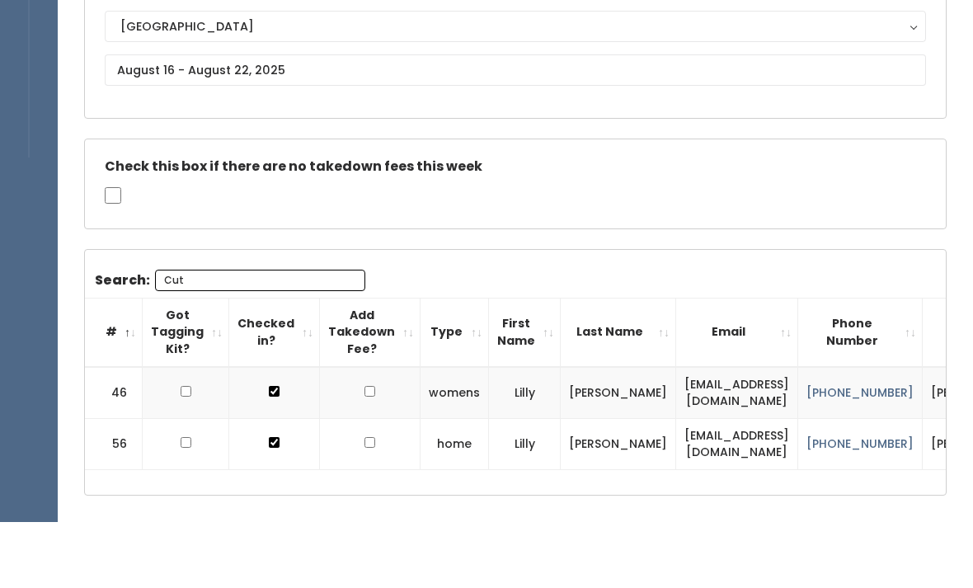
scroll to position [186, 0]
click at [284, 288] on input "Cut" at bounding box center [260, 280] width 210 height 21
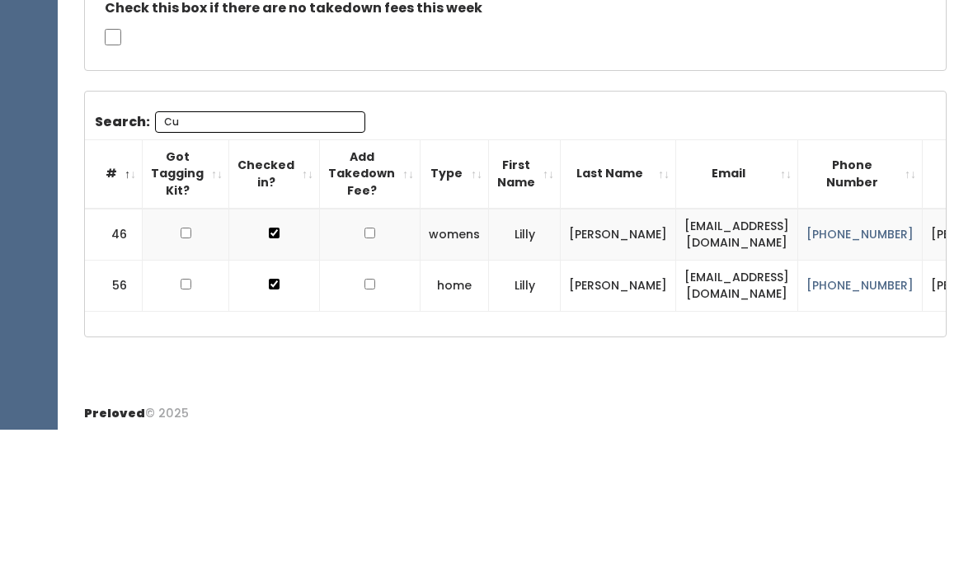
type input "C"
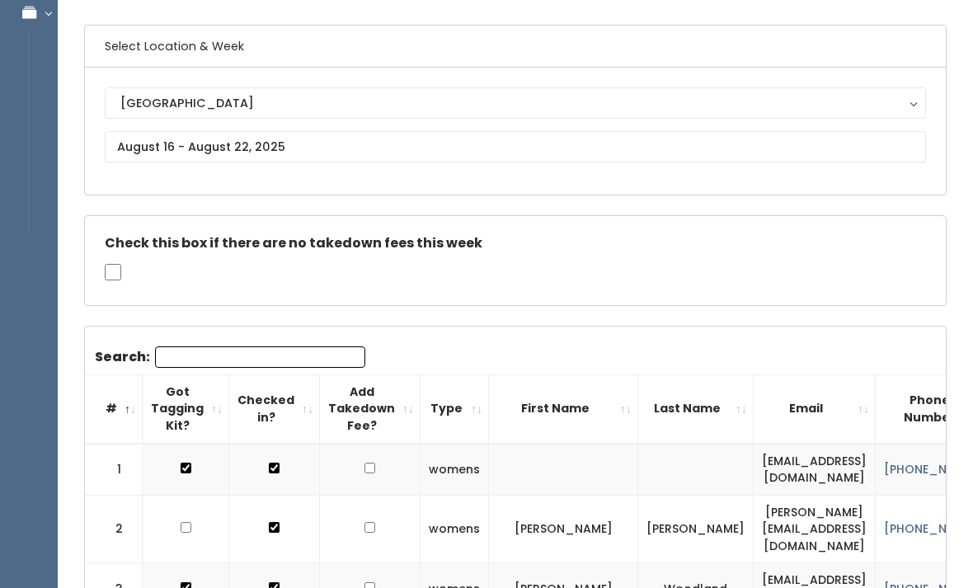
scroll to position [0, 0]
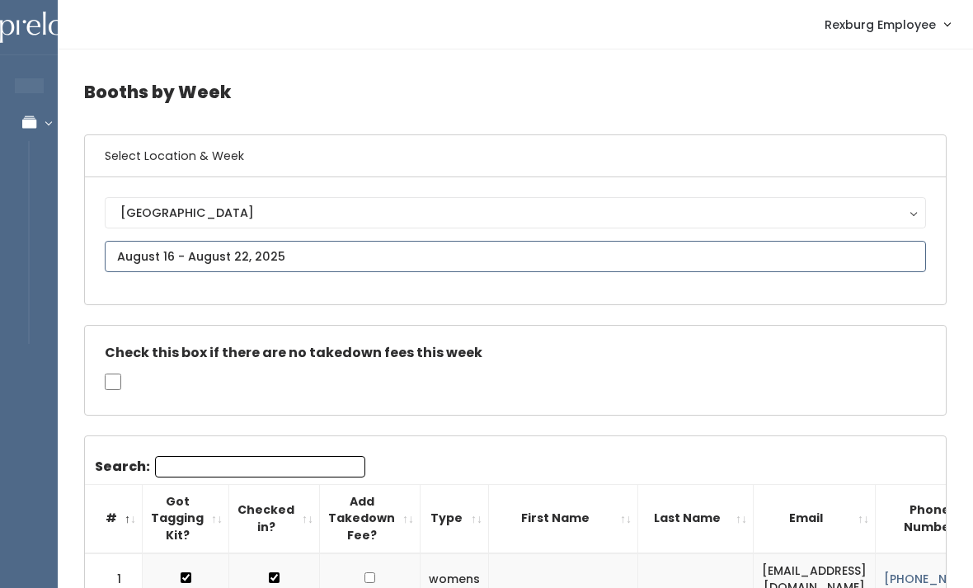
click at [403, 259] on input "text" at bounding box center [515, 256] width 821 height 31
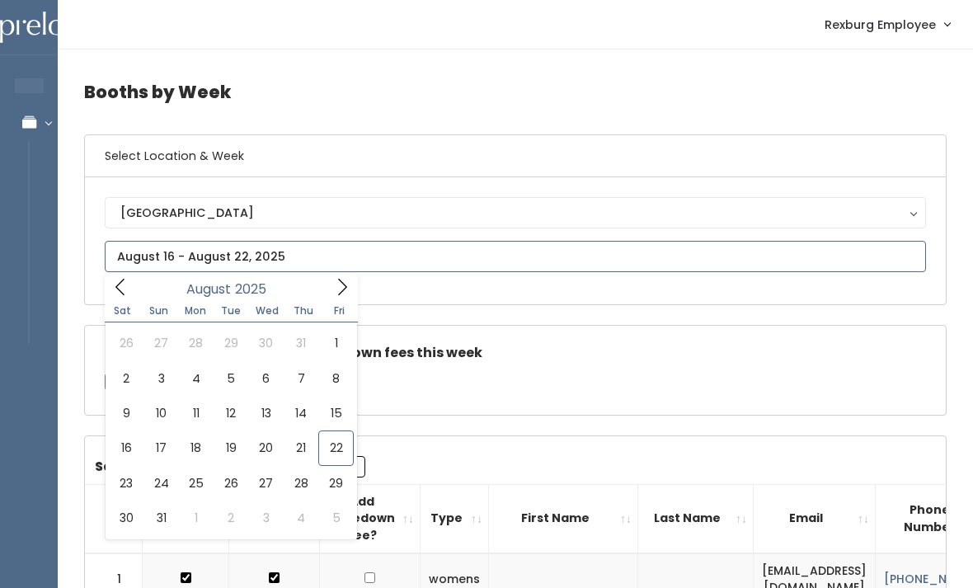
click at [354, 280] on span at bounding box center [341, 287] width 31 height 26
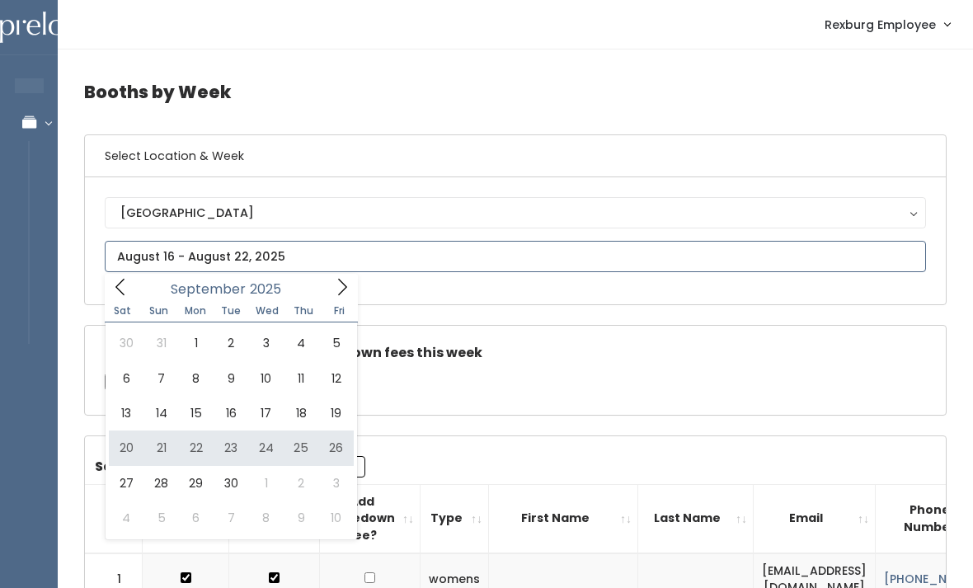
type input "[DATE] to [DATE]"
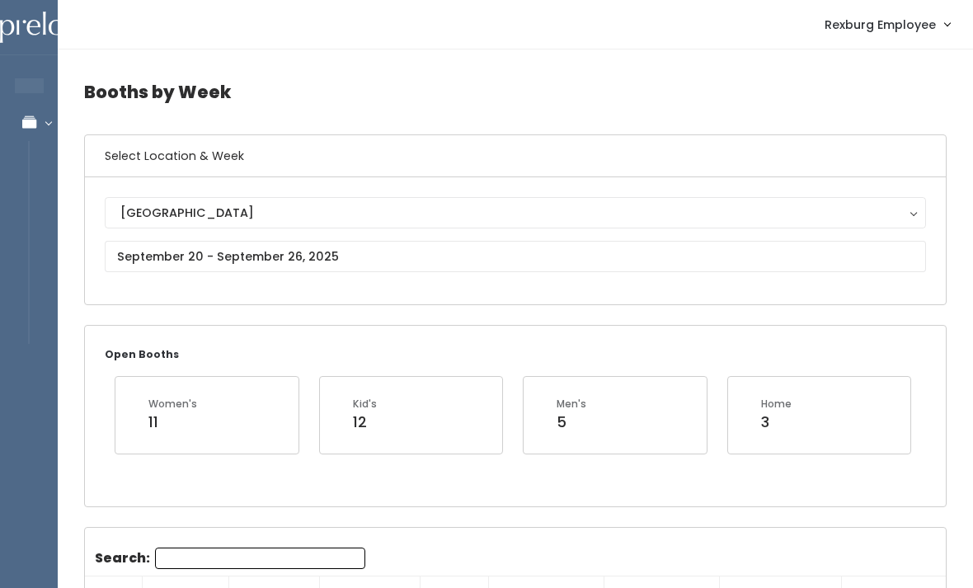
click at [743, 292] on div "[GEOGRAPHIC_DATA] [GEOGRAPHIC_DATA]" at bounding box center [515, 240] width 861 height 127
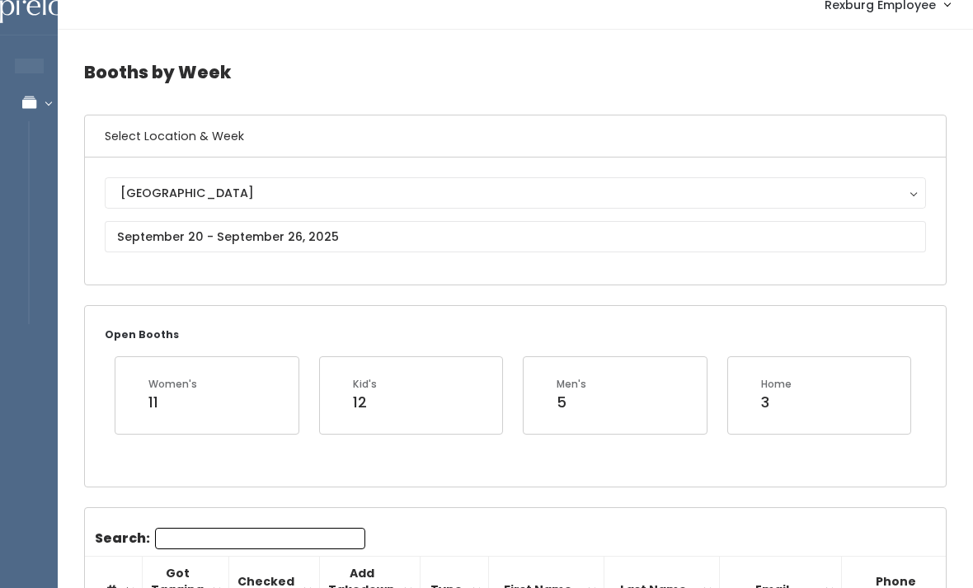
scroll to position [18, 0]
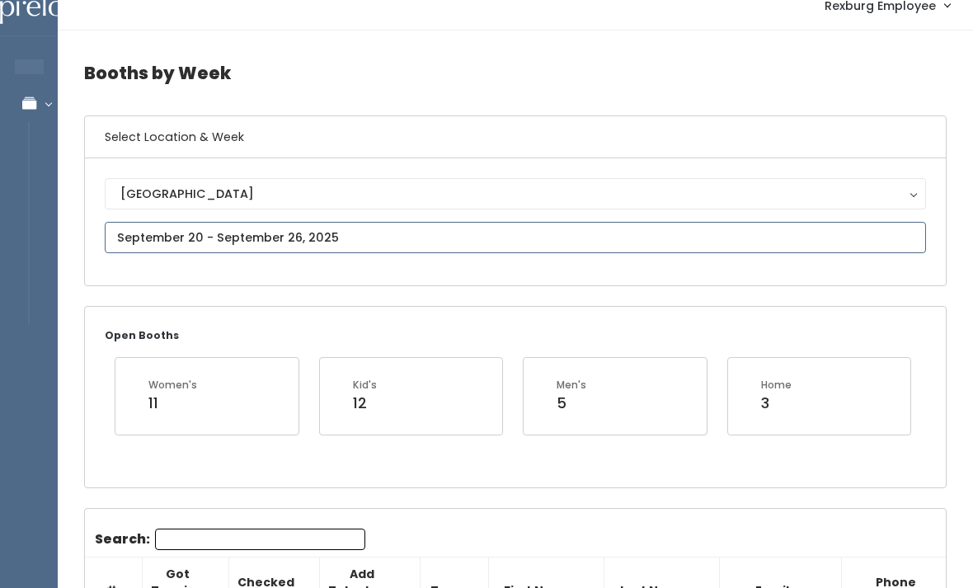
click at [141, 233] on input "text" at bounding box center [515, 238] width 821 height 31
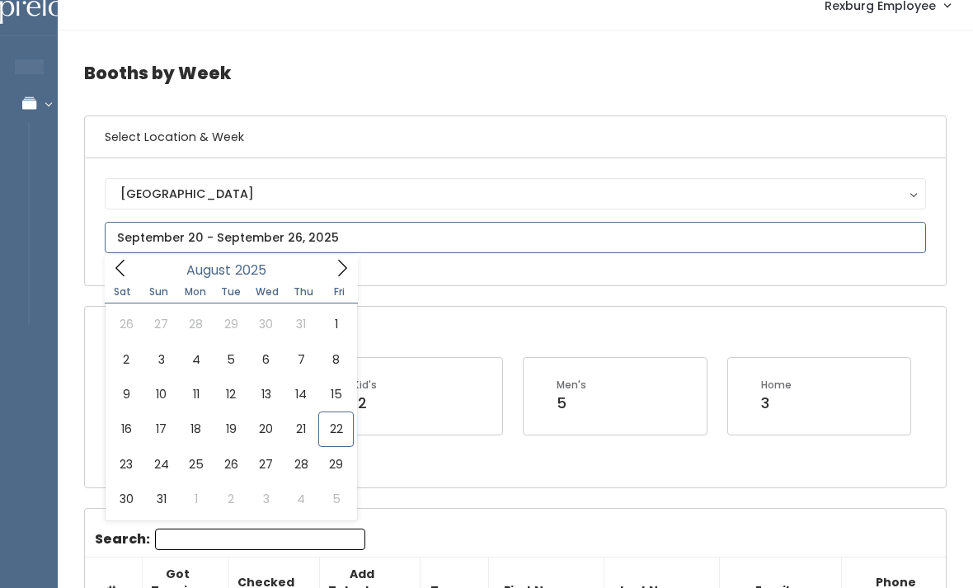
click at [350, 259] on icon at bounding box center [342, 268] width 18 height 18
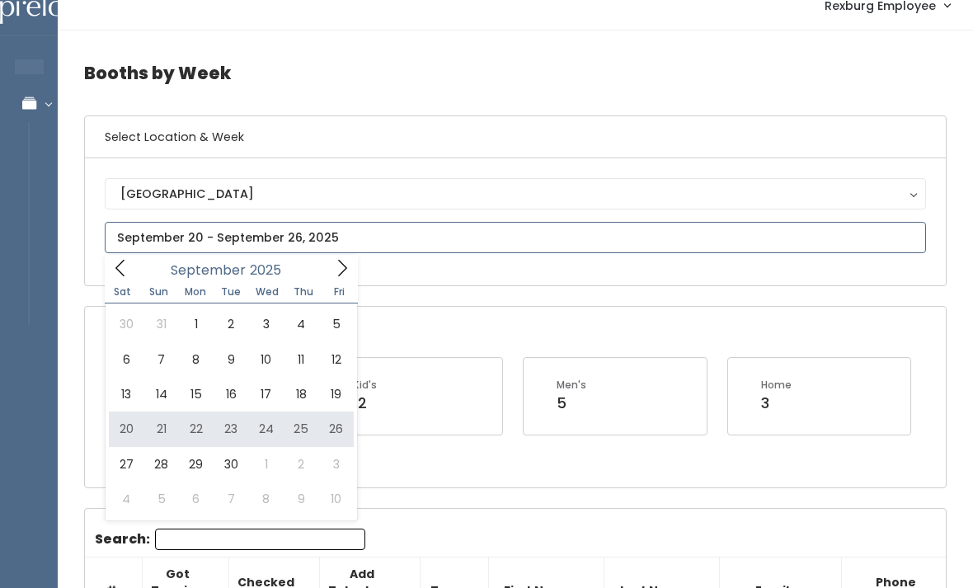
type input "September 20 to September 26"
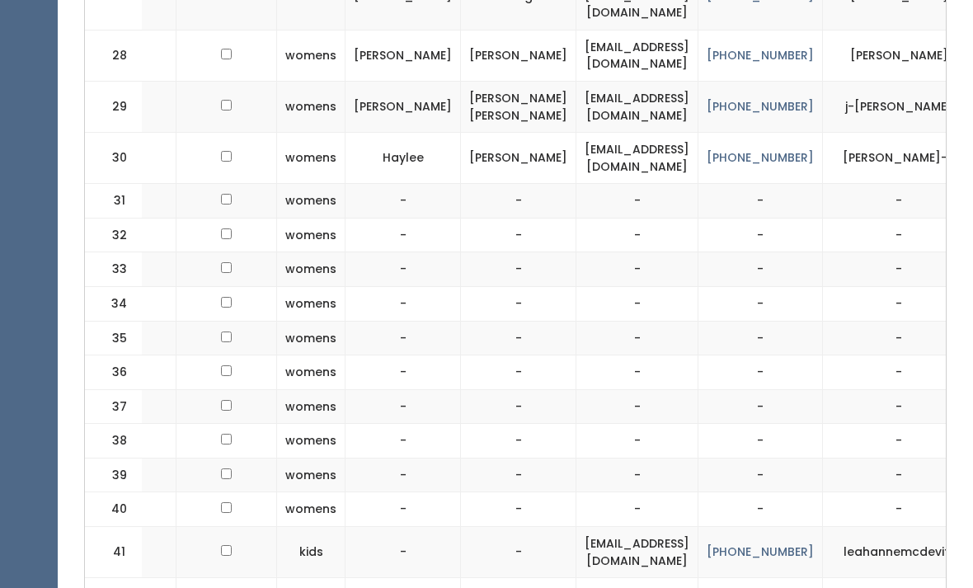
scroll to position [1947, 0]
click at [259, 578] on td at bounding box center [226, 595] width 101 height 35
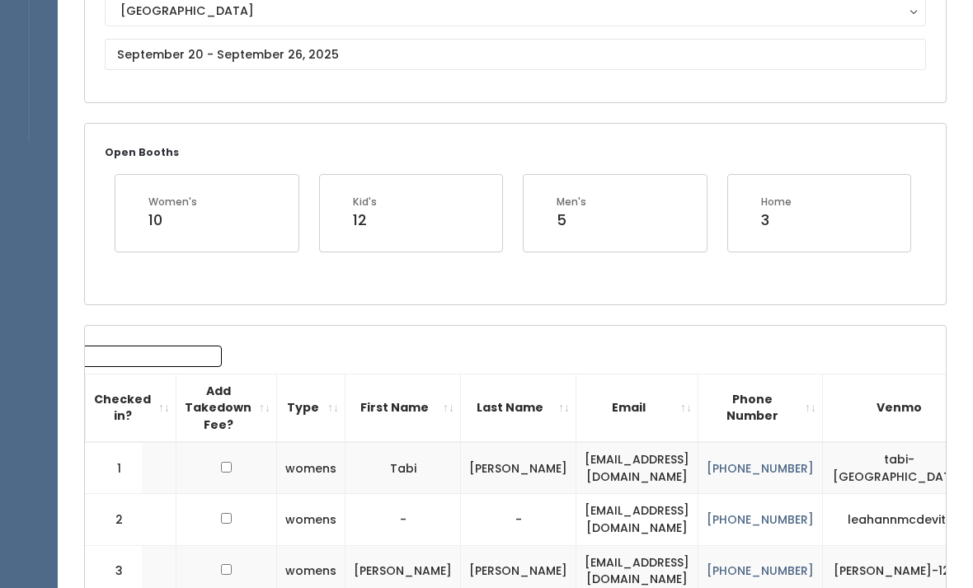
scroll to position [0, 0]
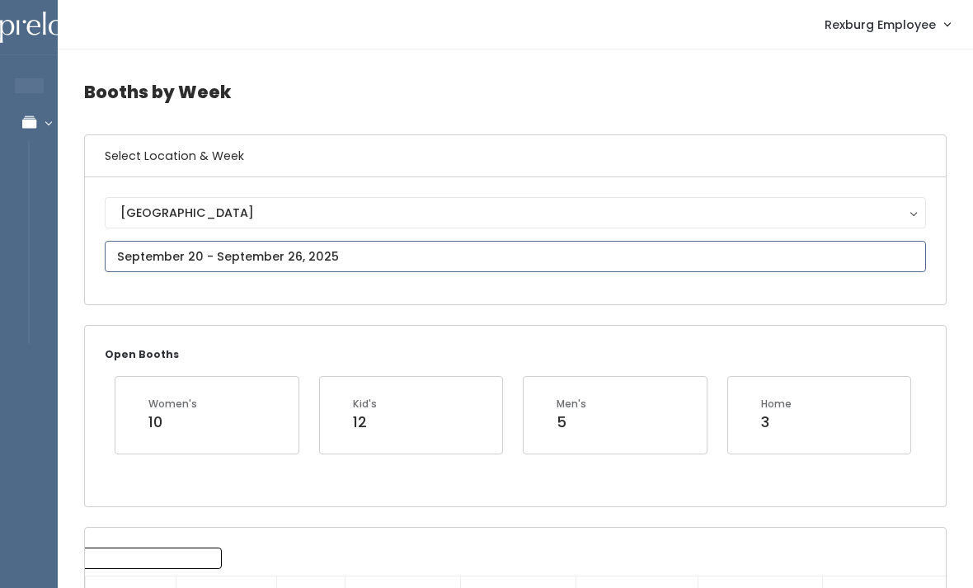
click at [156, 257] on input "text" at bounding box center [515, 256] width 821 height 31
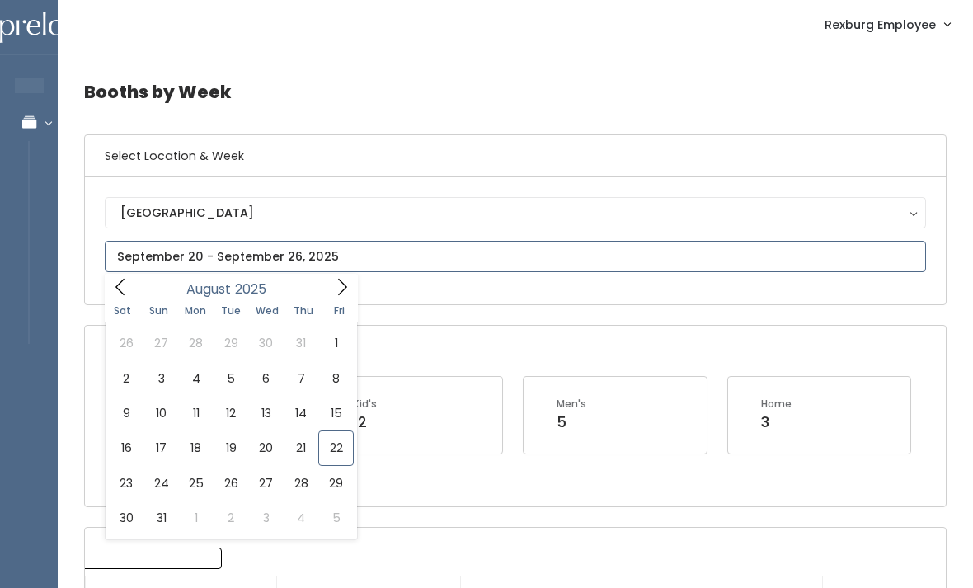
type input "August 16 to August 22"
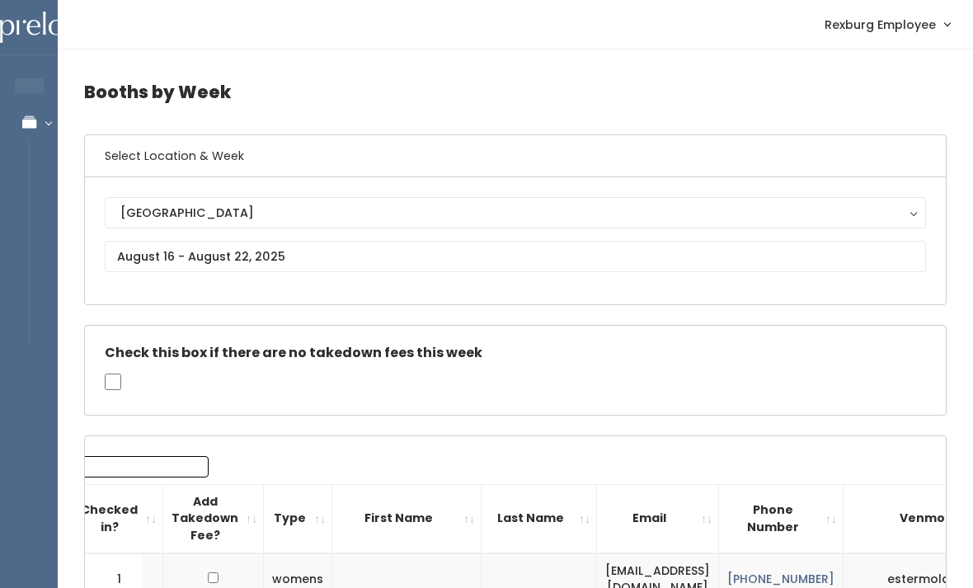
scroll to position [0, 155]
